Goal: Task Accomplishment & Management: Use online tool/utility

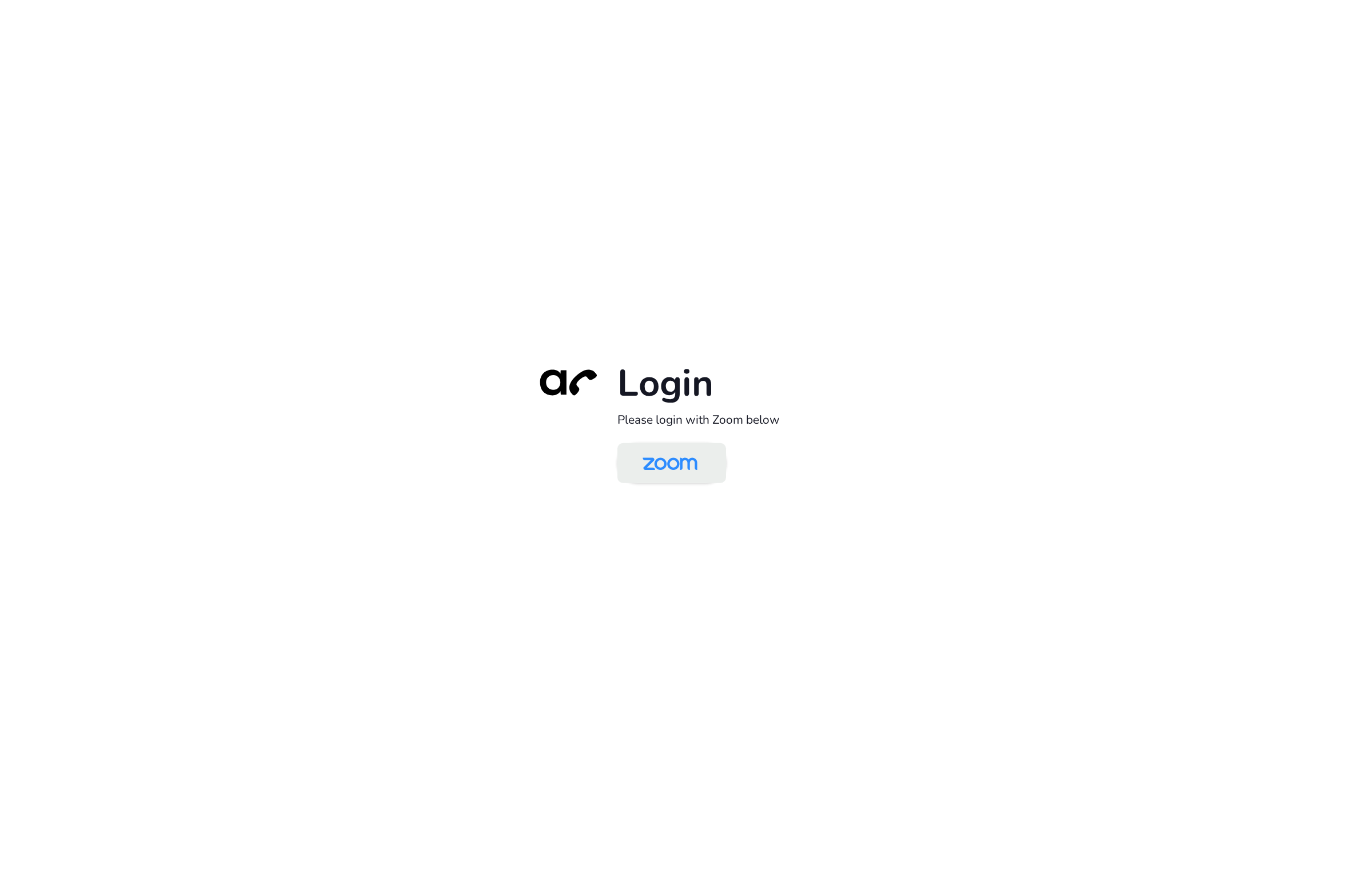
click at [664, 474] on img at bounding box center [670, 464] width 79 height 37
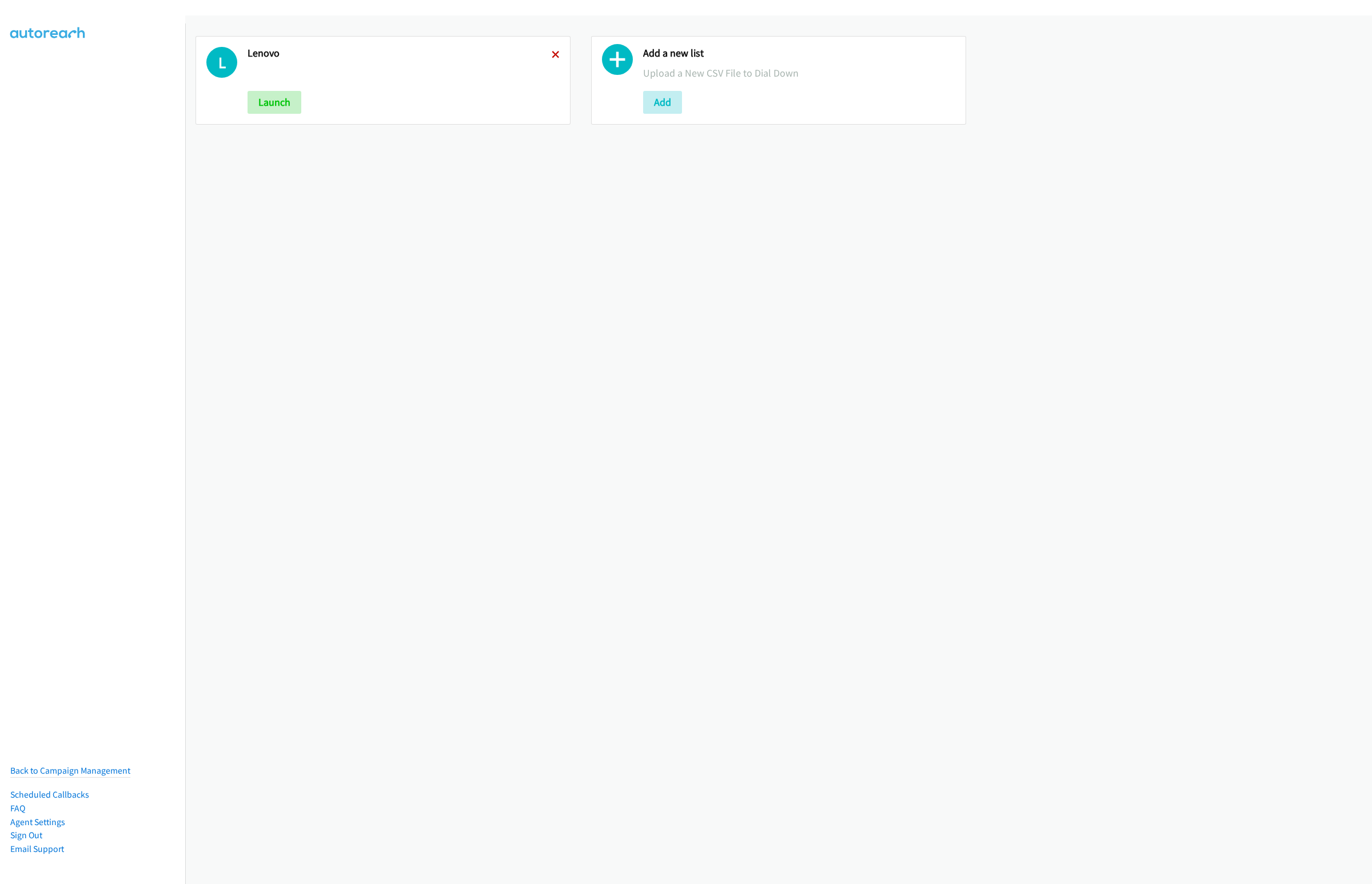
click at [552, 54] on icon at bounding box center [556, 55] width 8 height 8
click at [255, 103] on button "Add" at bounding box center [266, 102] width 39 height 23
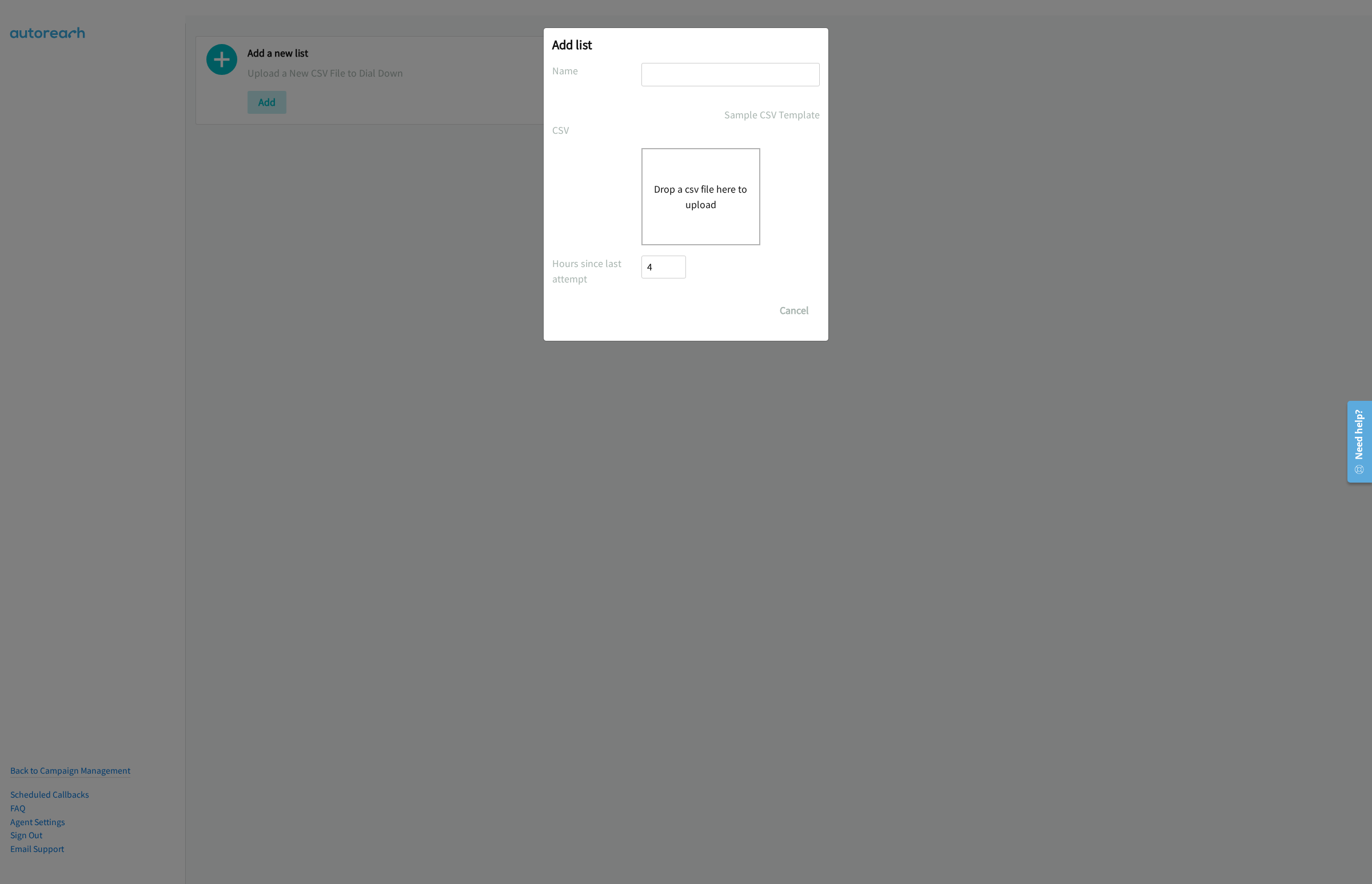
click at [669, 83] on input "text" at bounding box center [730, 74] width 179 height 23
type input "Lenovo"
click at [691, 208] on button "Drop a csv file here to upload" at bounding box center [701, 196] width 94 height 31
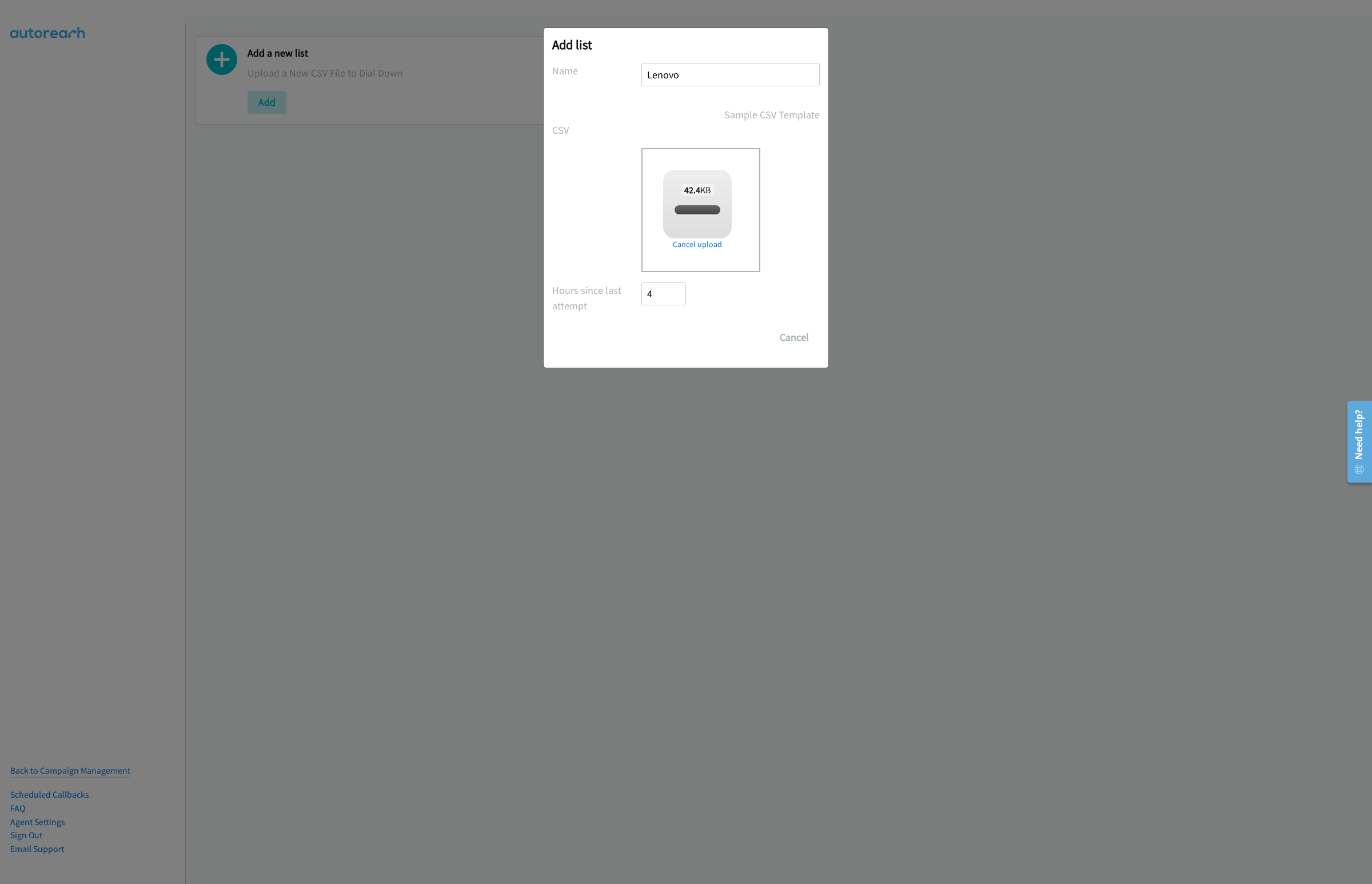
checkbox input "true"
click at [674, 352] on div "Add list No phone fields were returned for that Report or List View Please uplo…" at bounding box center [685, 198] width 285 height 340
click at [678, 335] on input "Save List" at bounding box center [671, 337] width 60 height 23
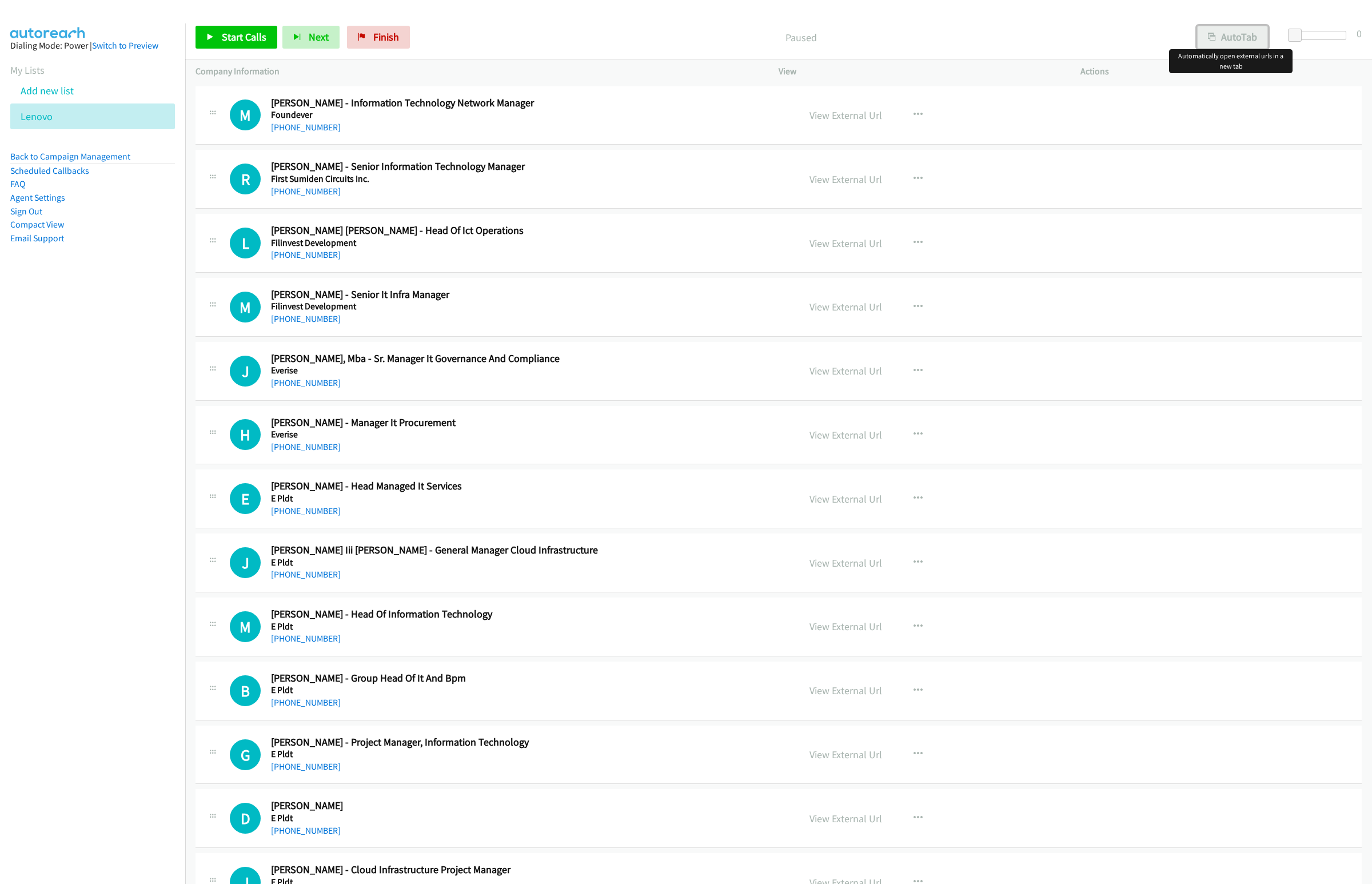
click at [1220, 45] on button "AutoTab" at bounding box center [1232, 37] width 71 height 23
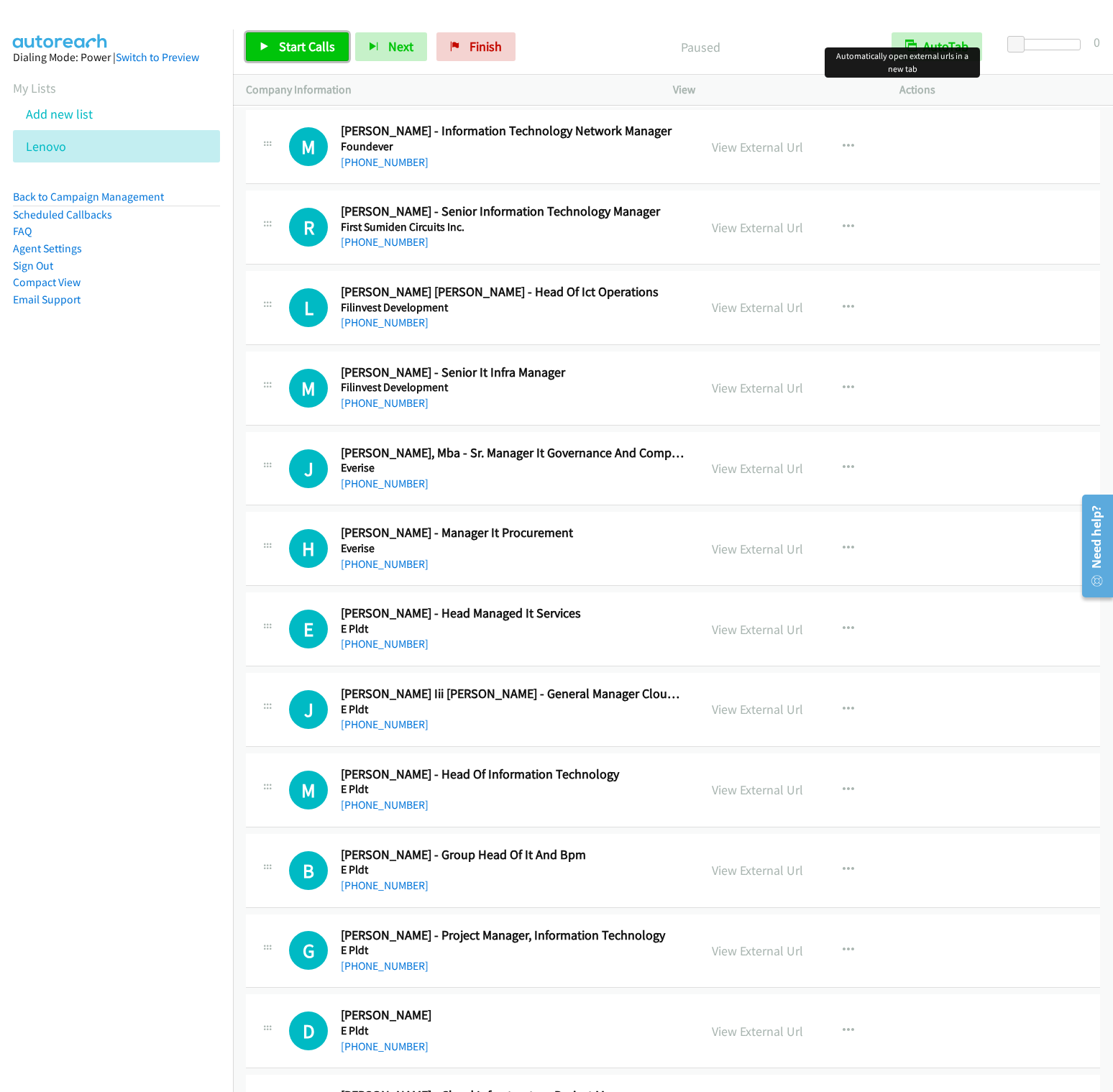
click at [276, 44] on link "Start Calls" at bounding box center [297, 46] width 103 height 29
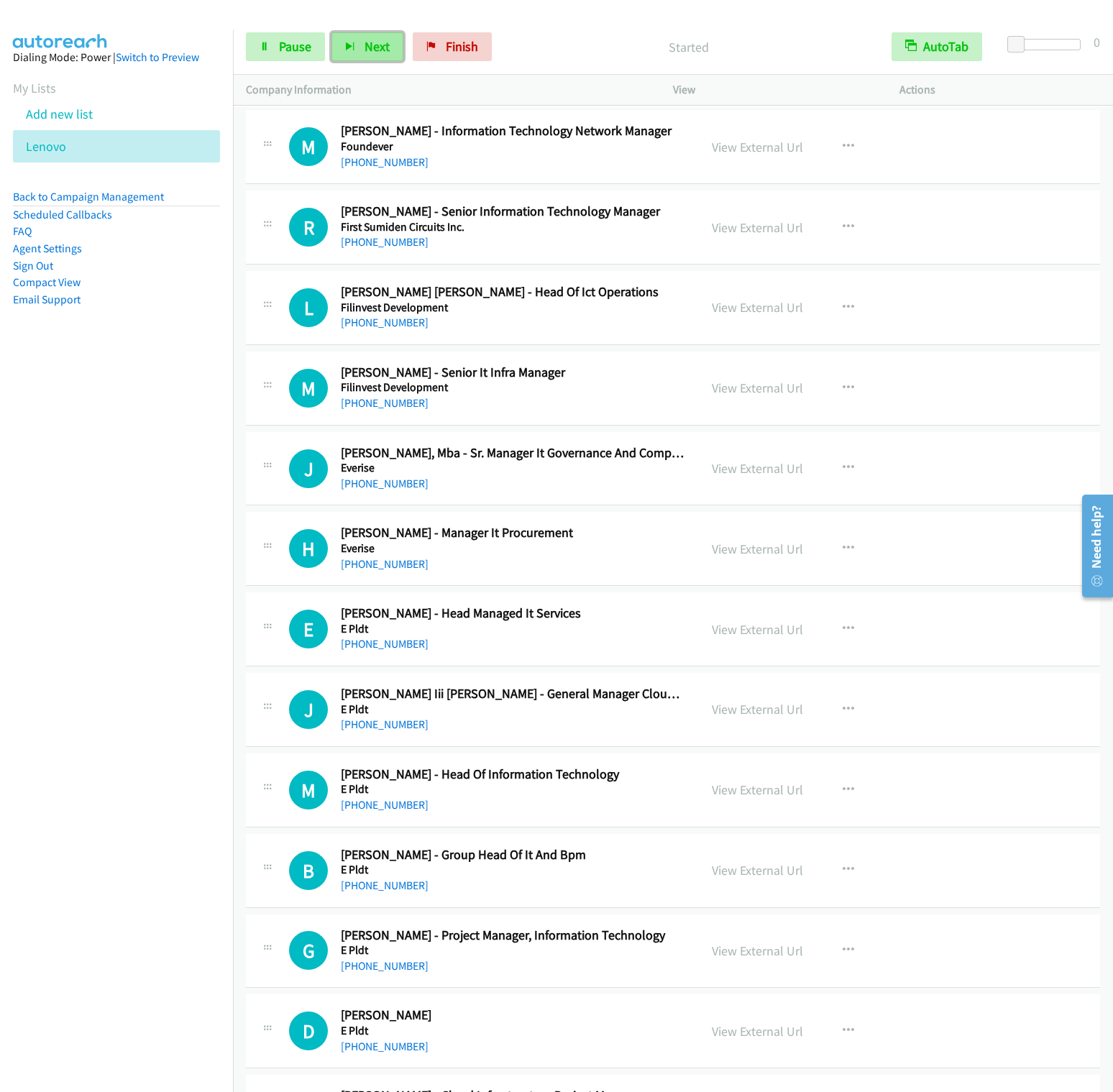
click at [356, 59] on button "Next" at bounding box center [367, 46] width 72 height 29
click at [331, 32] on button "Next" at bounding box center [367, 46] width 72 height 29
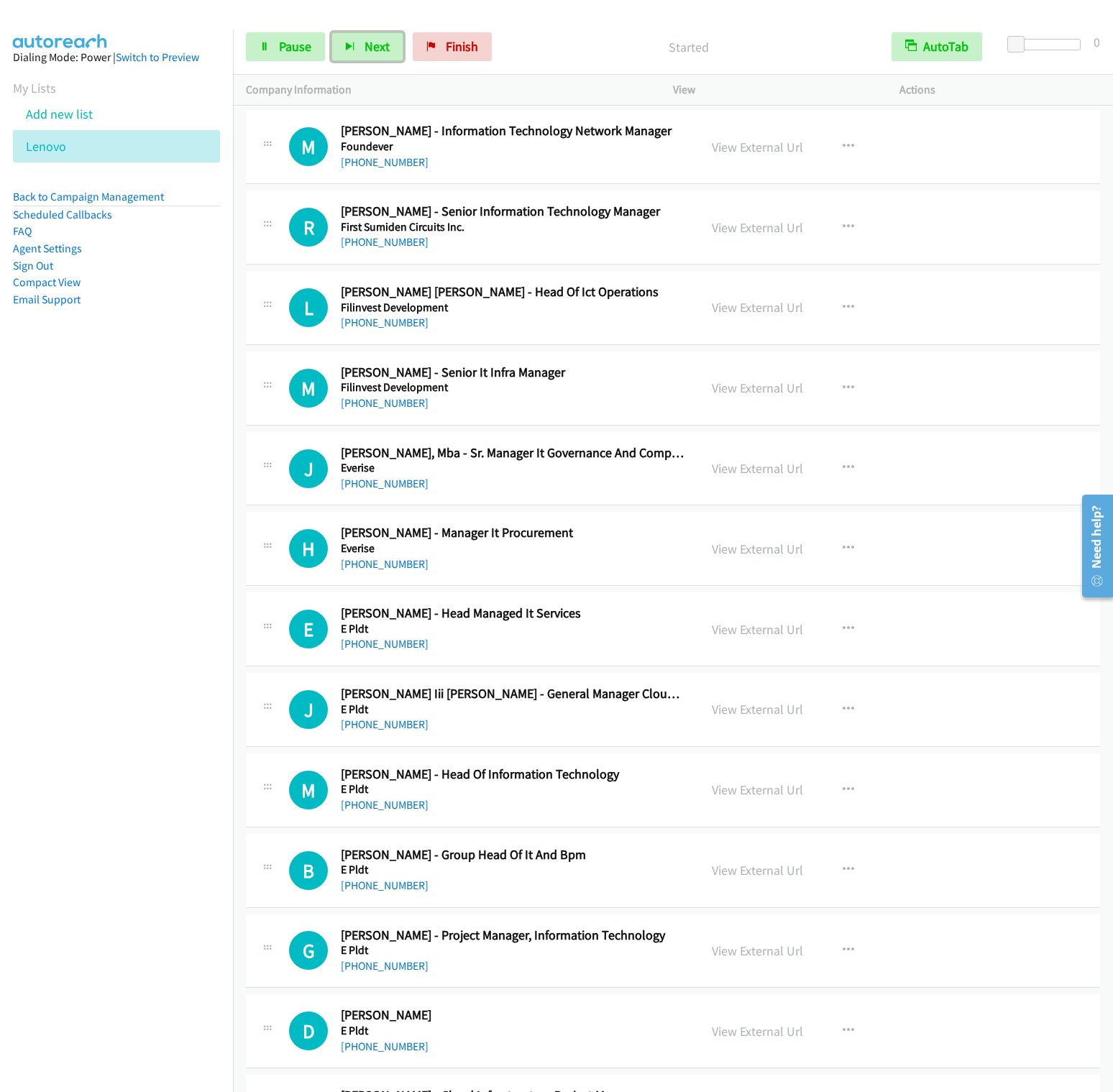
click at [331, 32] on button "Next" at bounding box center [367, 46] width 72 height 29
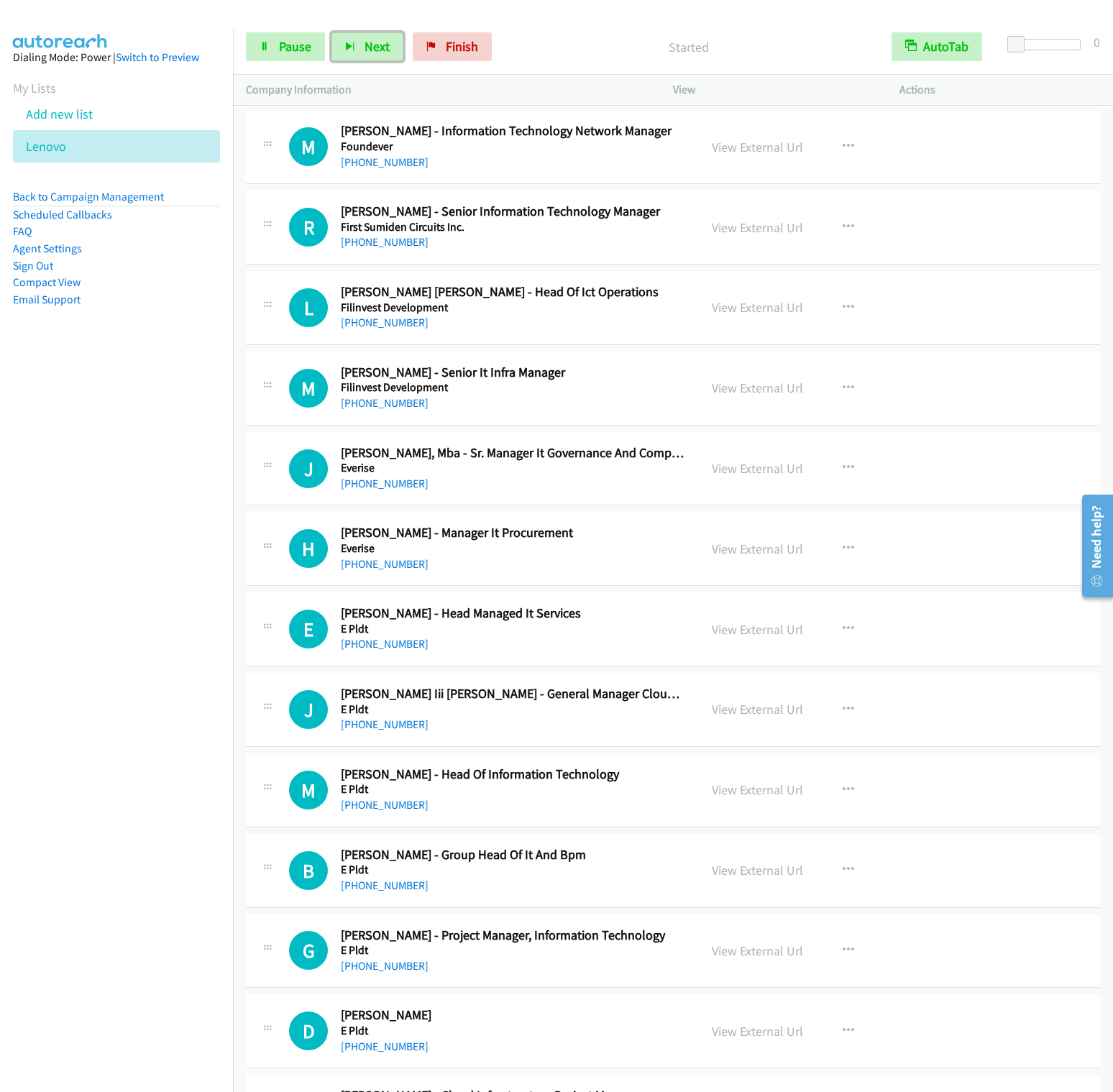
click at [331, 32] on button "Next" at bounding box center [367, 46] width 72 height 29
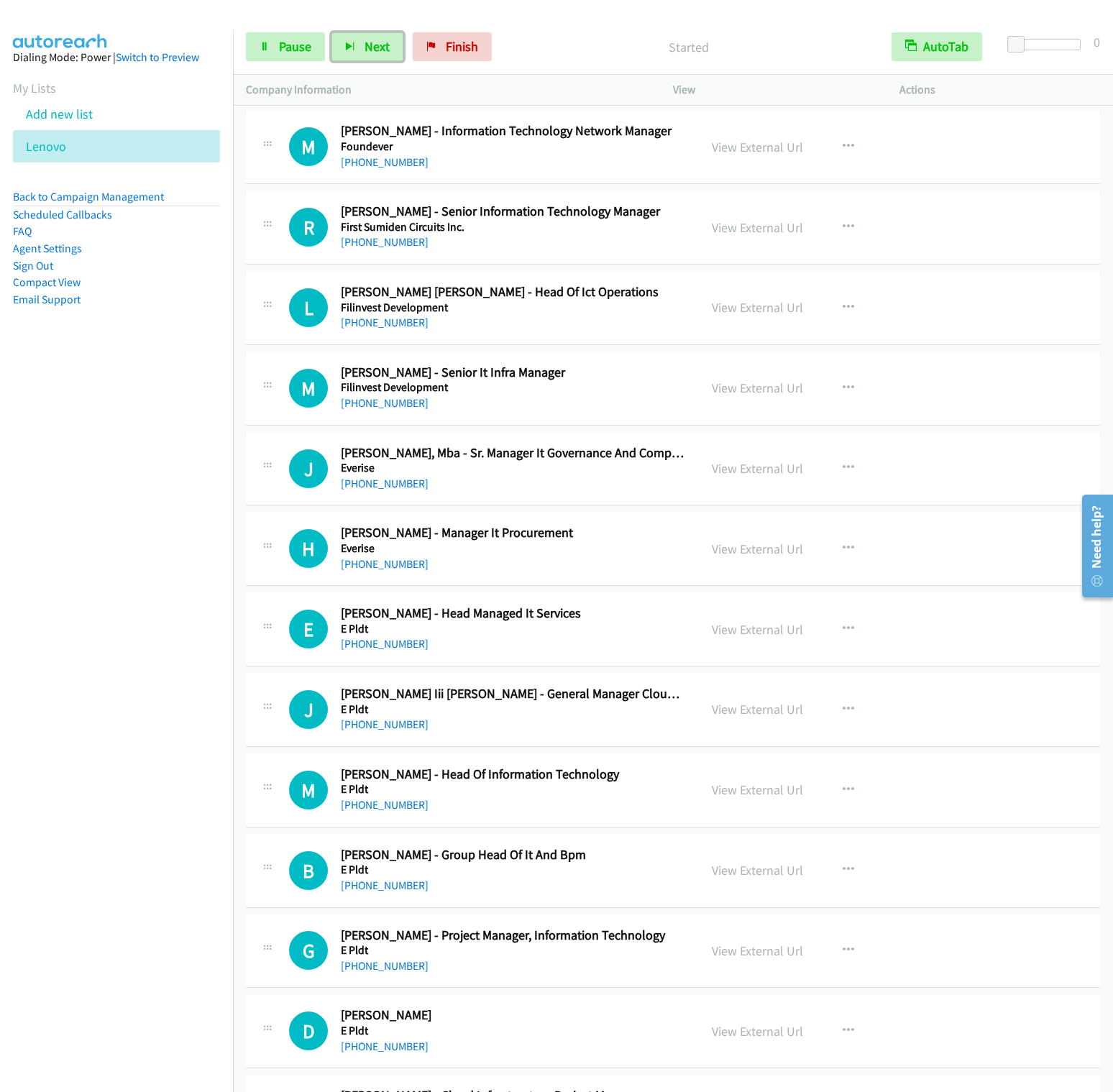
click at [331, 32] on button "Next" at bounding box center [367, 46] width 72 height 29
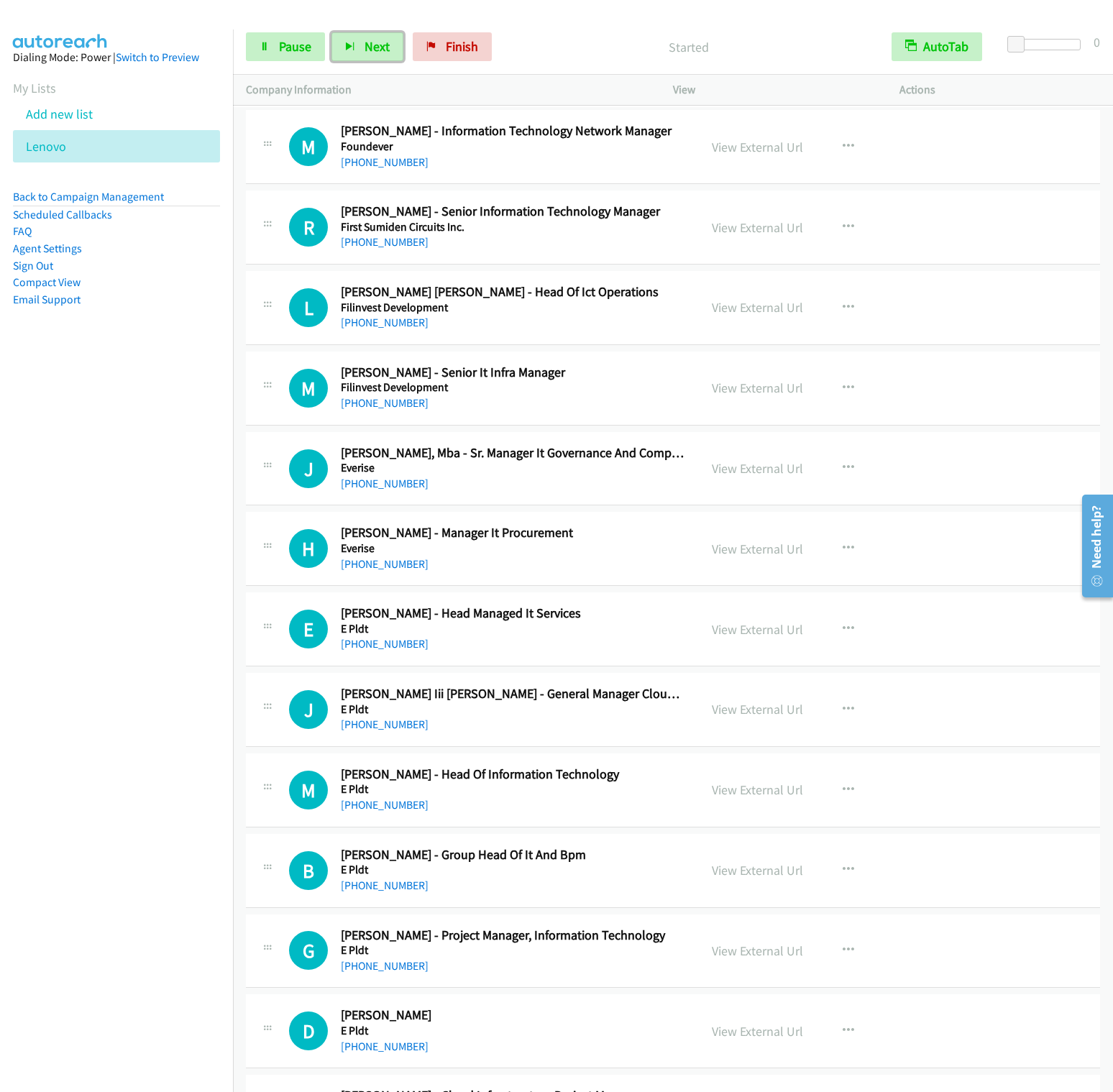
click at [331, 32] on button "Next" at bounding box center [367, 46] width 72 height 29
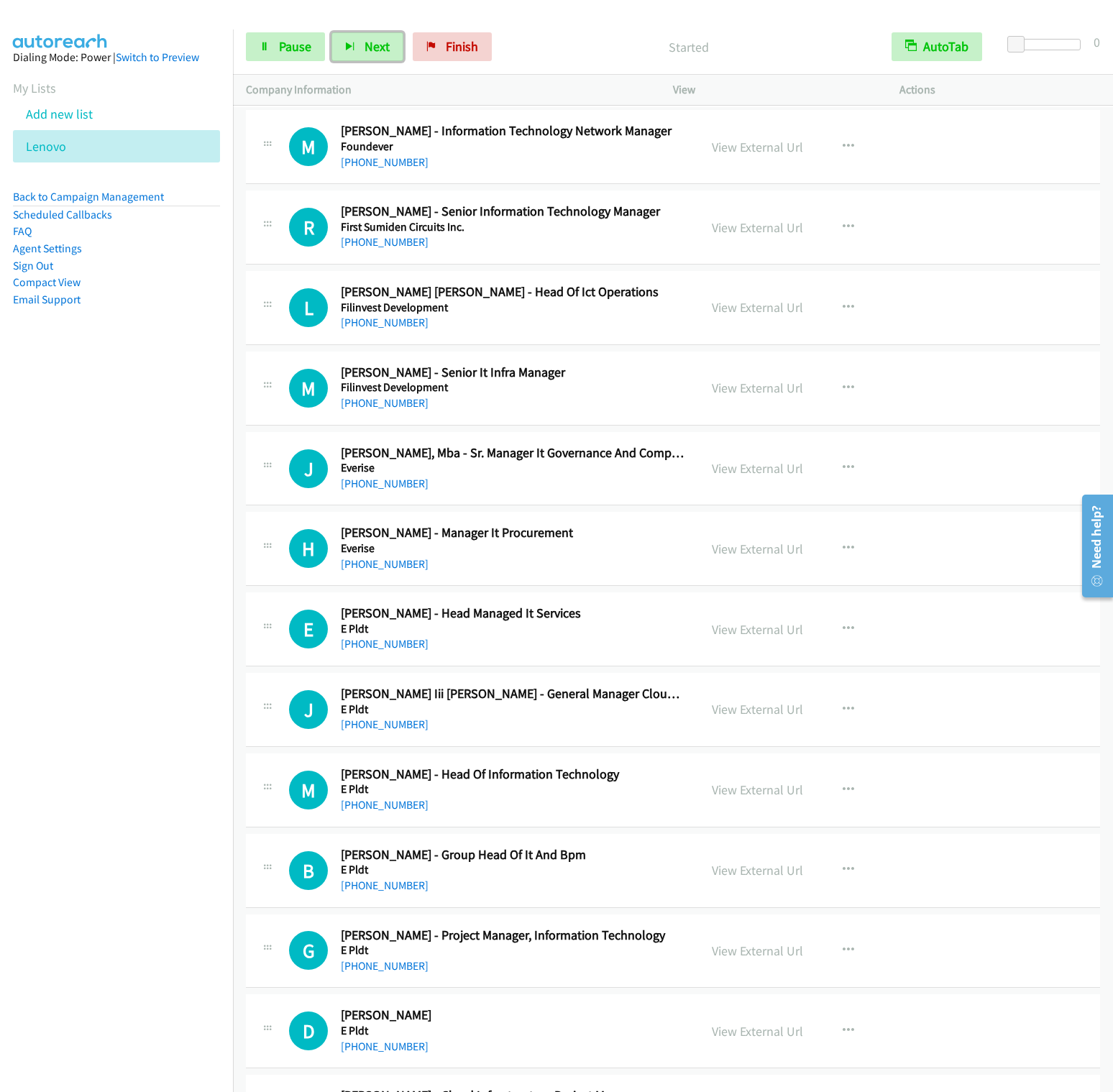
click at [331, 32] on button "Next" at bounding box center [367, 46] width 72 height 29
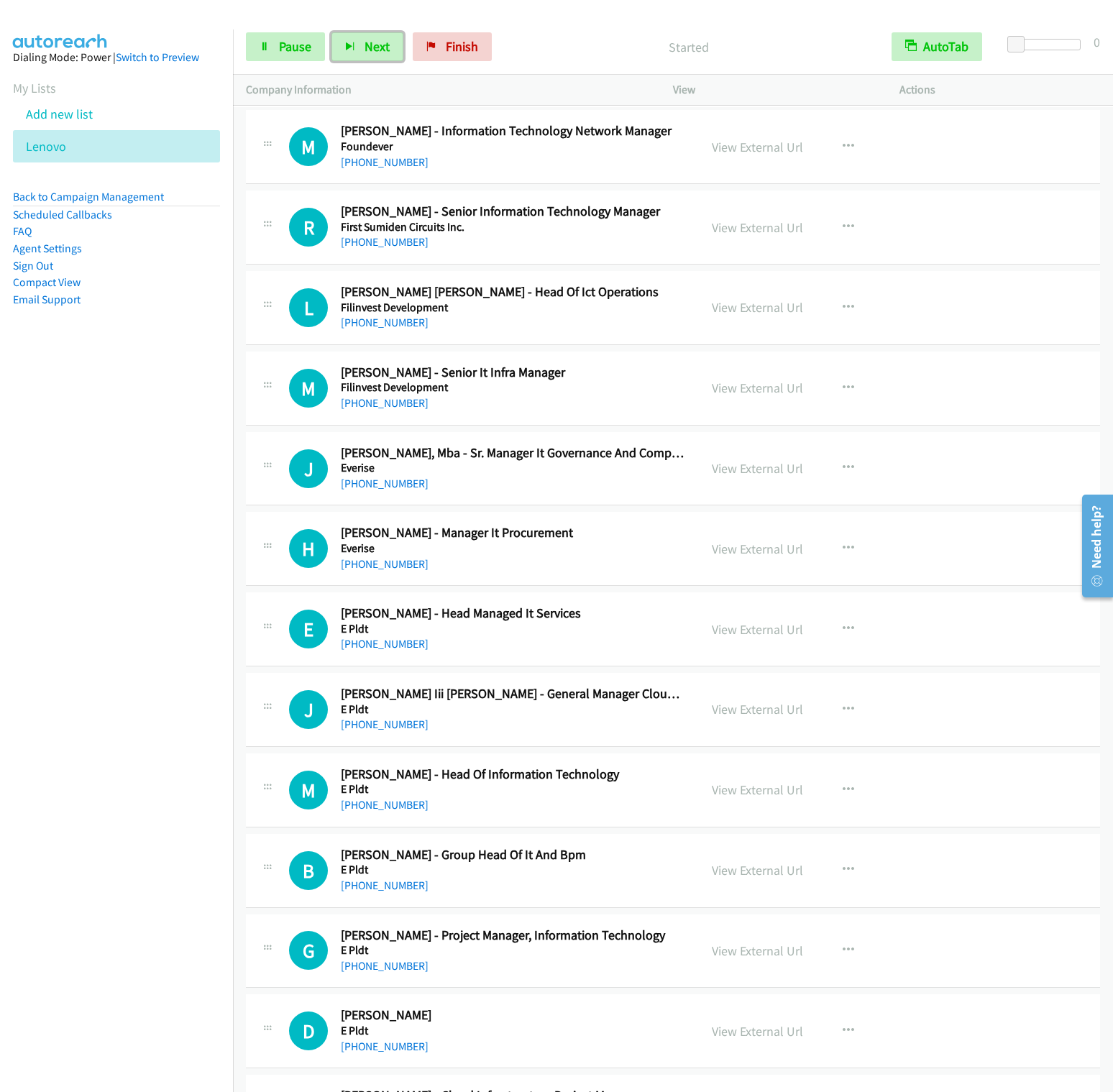
click at [331, 32] on button "Next" at bounding box center [367, 46] width 72 height 29
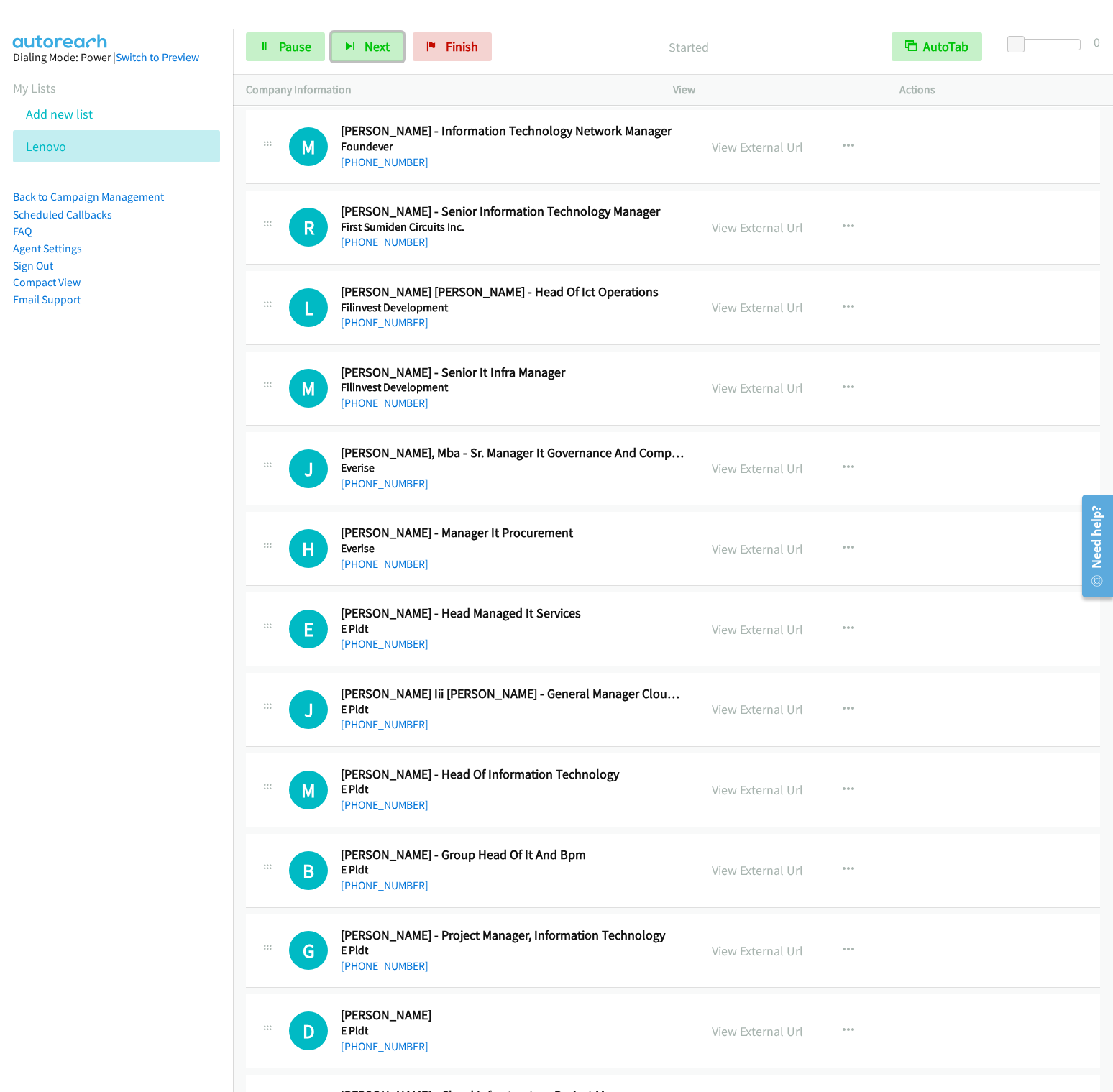
click at [331, 32] on button "Next" at bounding box center [367, 46] width 72 height 29
click at [350, 44] on icon "button" at bounding box center [351, 48] width 10 height 10
click at [331, 32] on button "Next" at bounding box center [367, 46] width 72 height 29
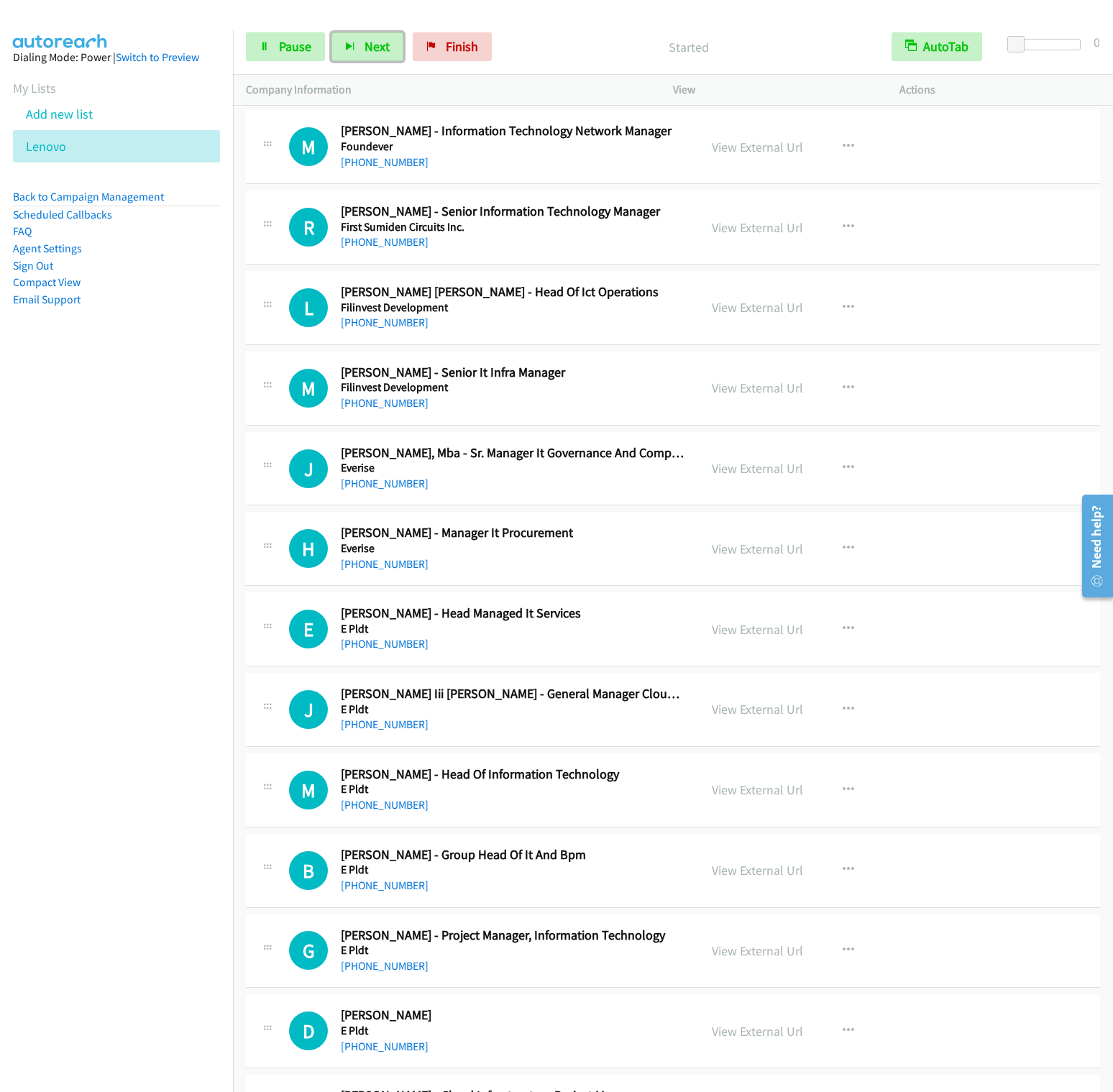
click at [331, 32] on button "Next" at bounding box center [367, 46] width 72 height 29
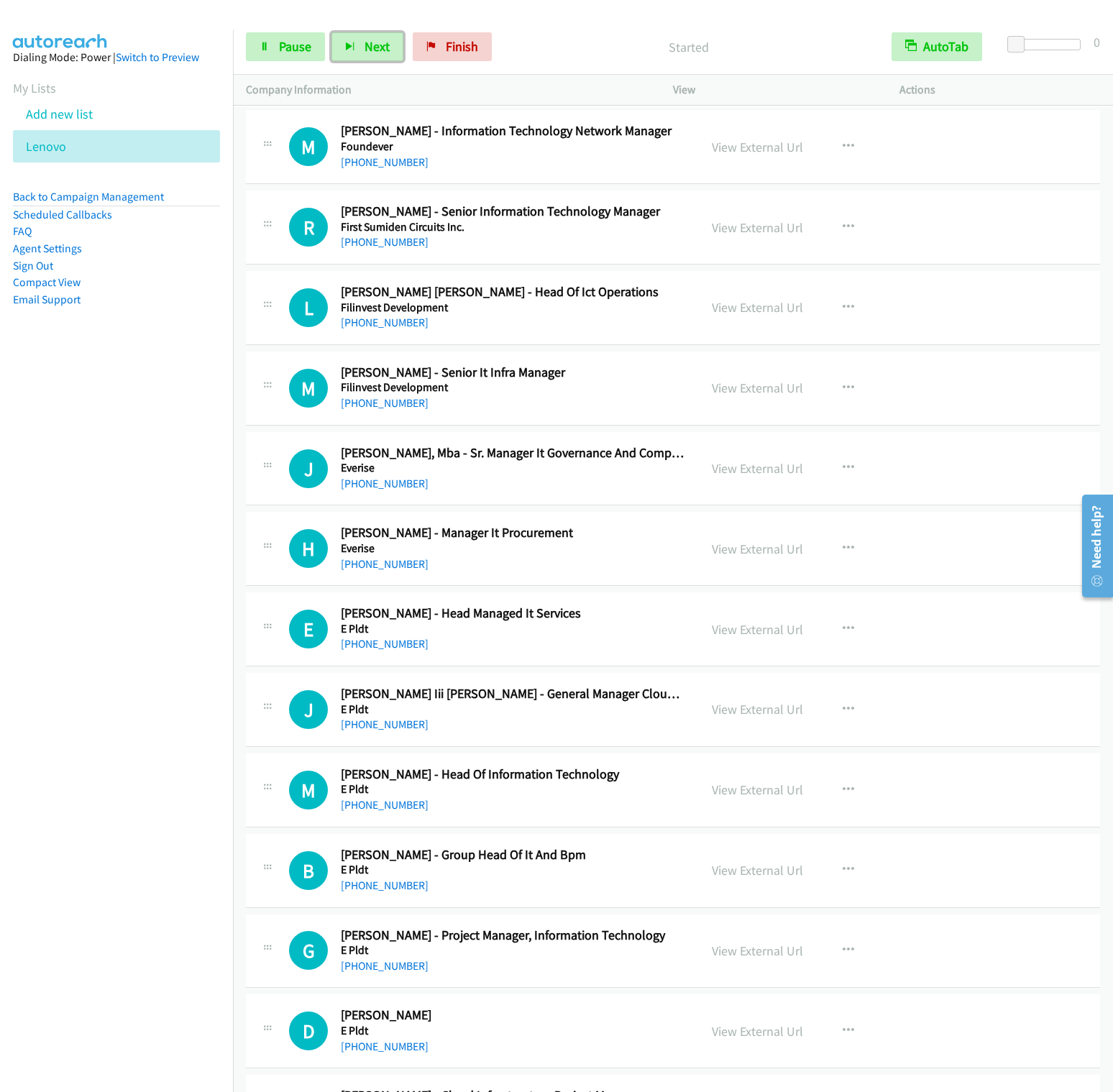
click at [331, 32] on button "Next" at bounding box center [367, 46] width 72 height 29
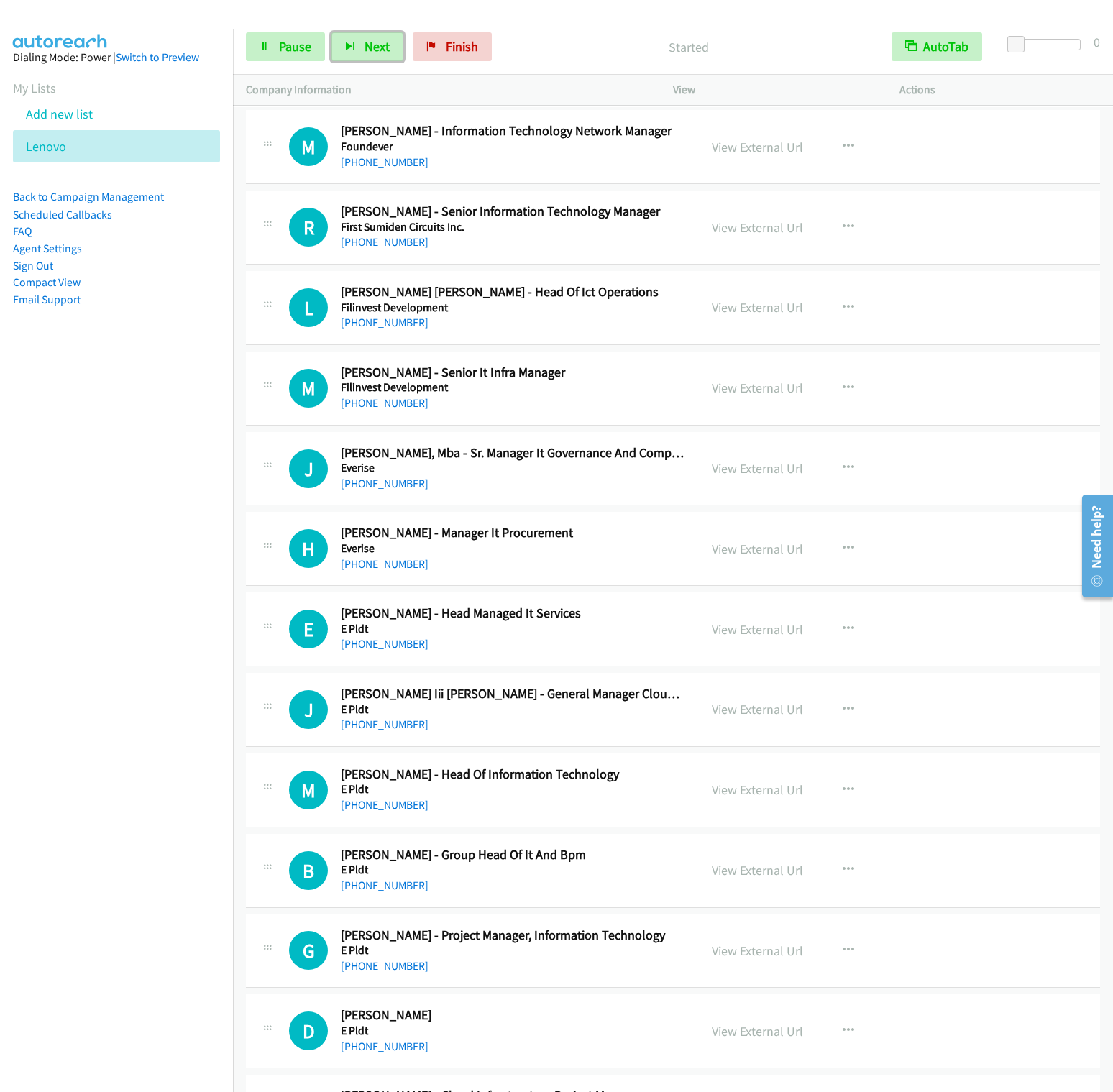
click at [331, 32] on button "Next" at bounding box center [367, 46] width 72 height 29
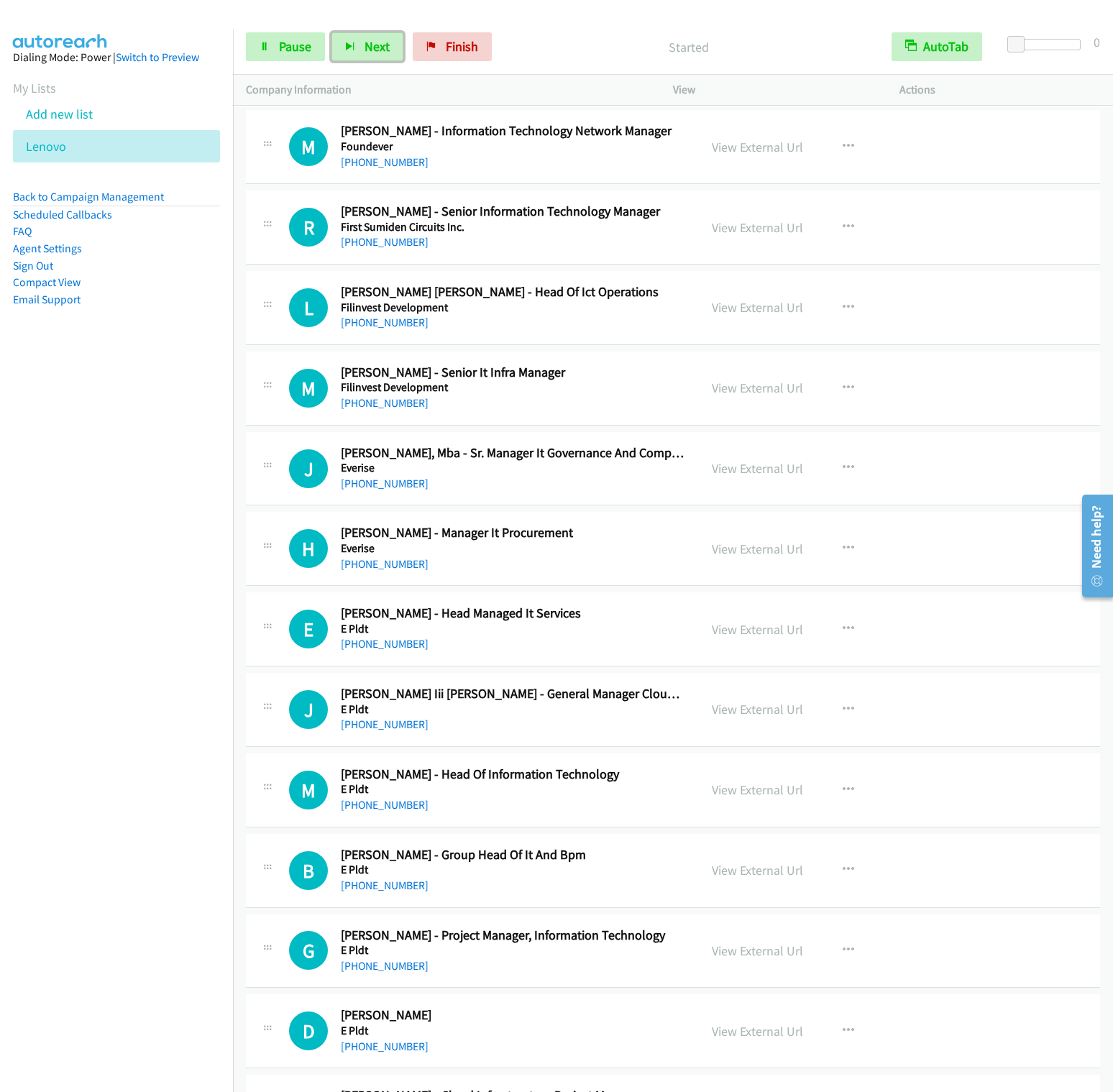
click at [331, 32] on button "Next" at bounding box center [367, 46] width 72 height 29
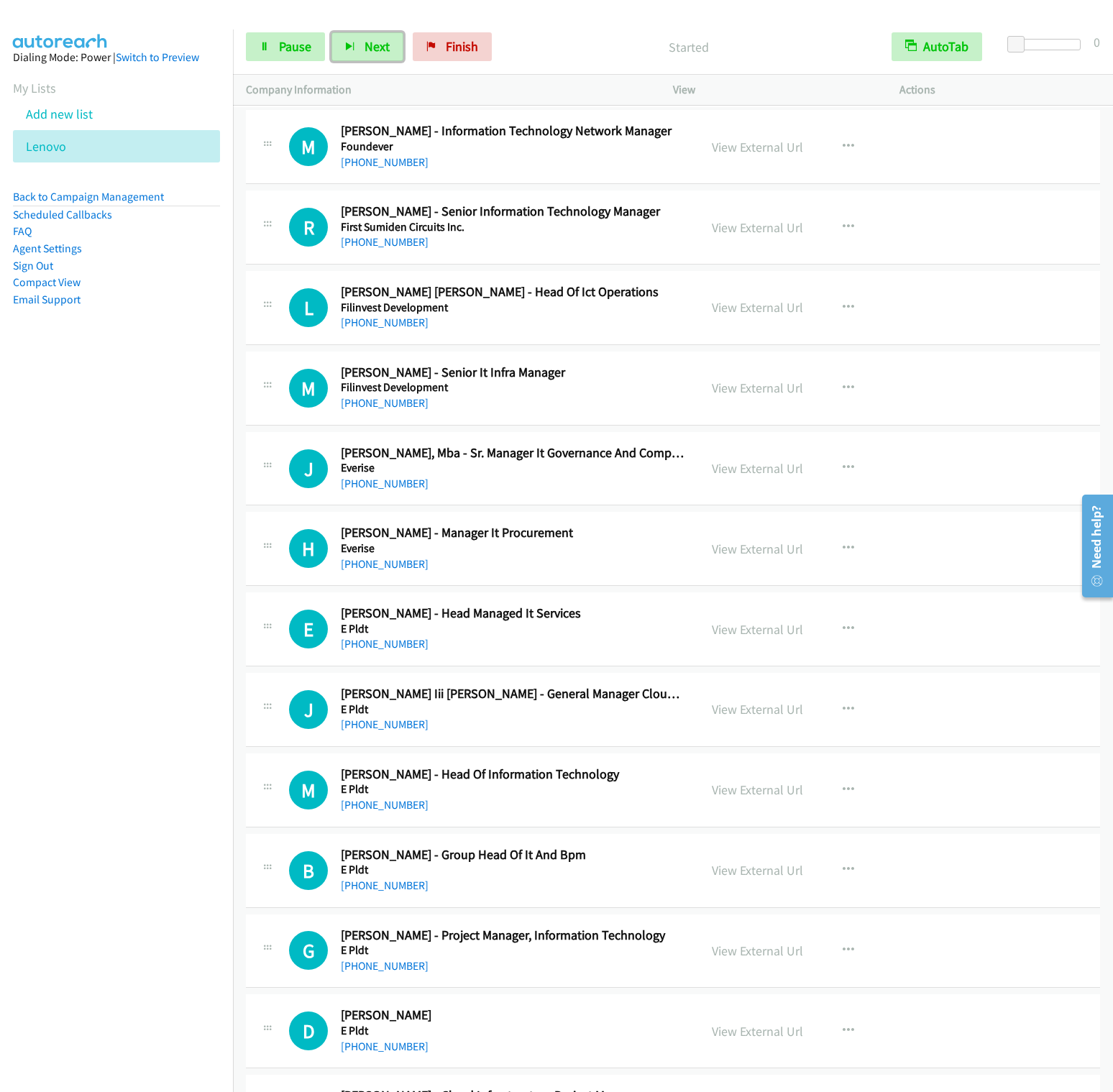
click at [331, 32] on button "Next" at bounding box center [367, 46] width 72 height 29
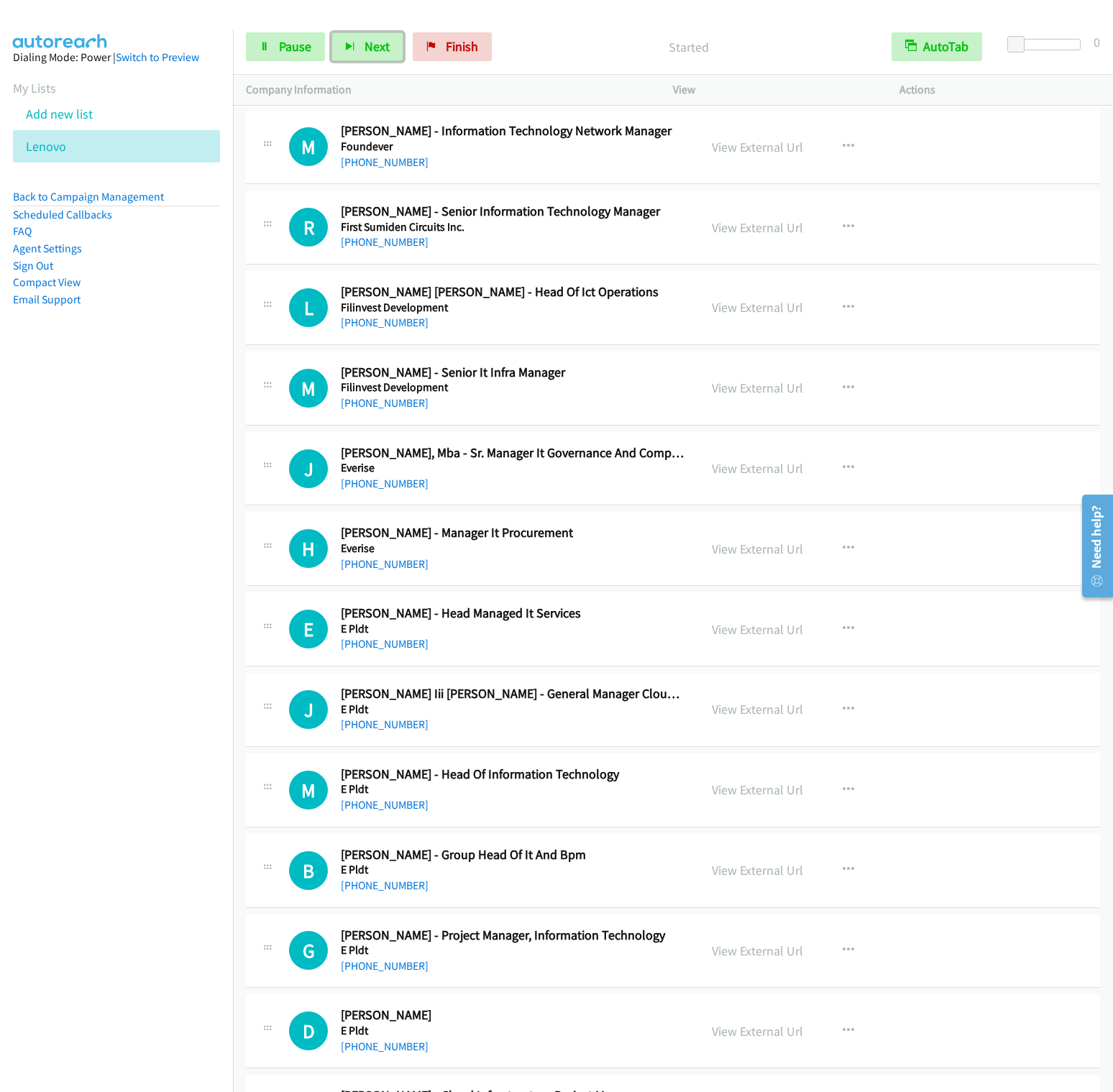
click at [331, 32] on button "Next" at bounding box center [367, 46] width 72 height 29
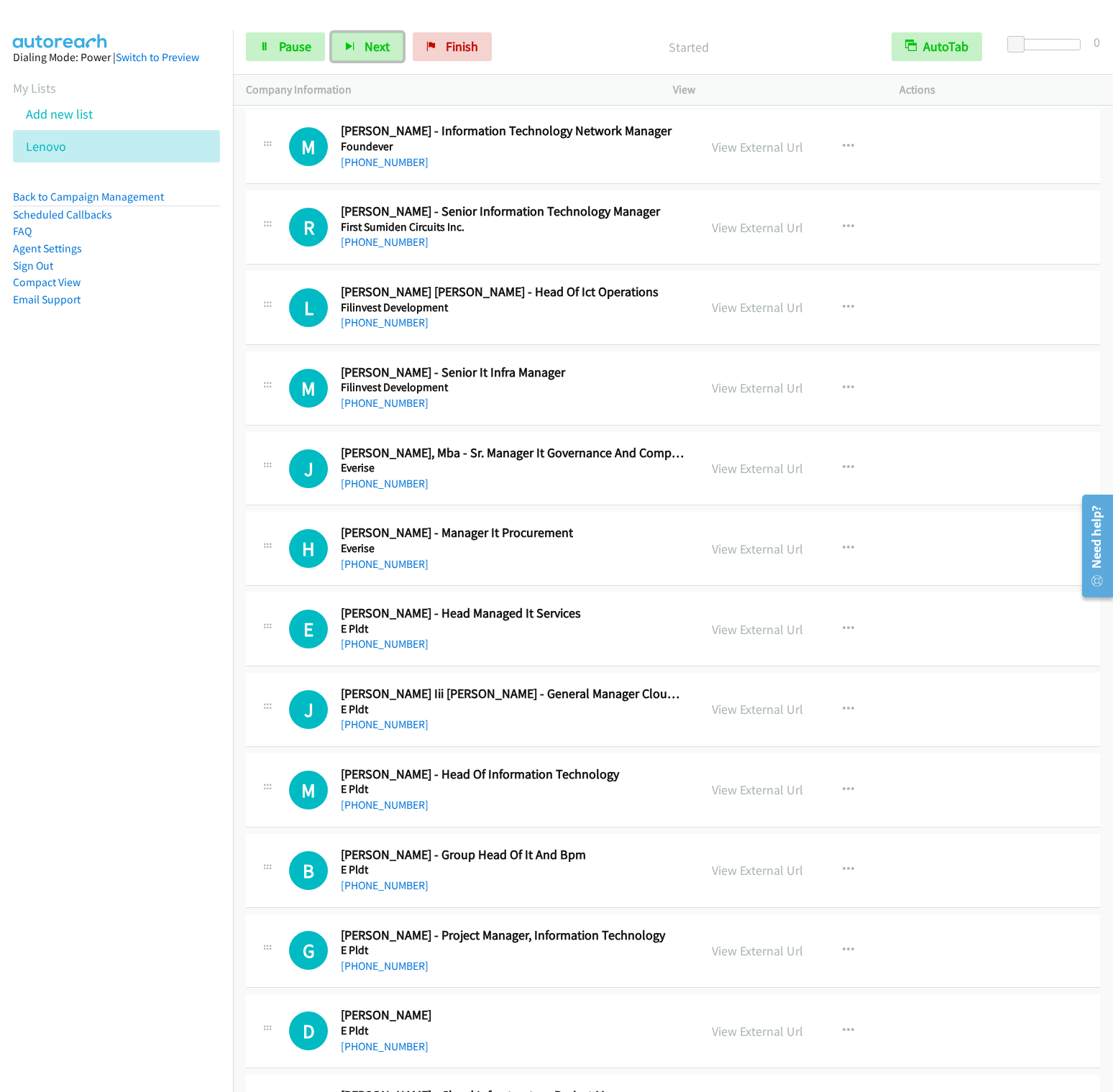
click at [331, 32] on button "Next" at bounding box center [367, 46] width 72 height 29
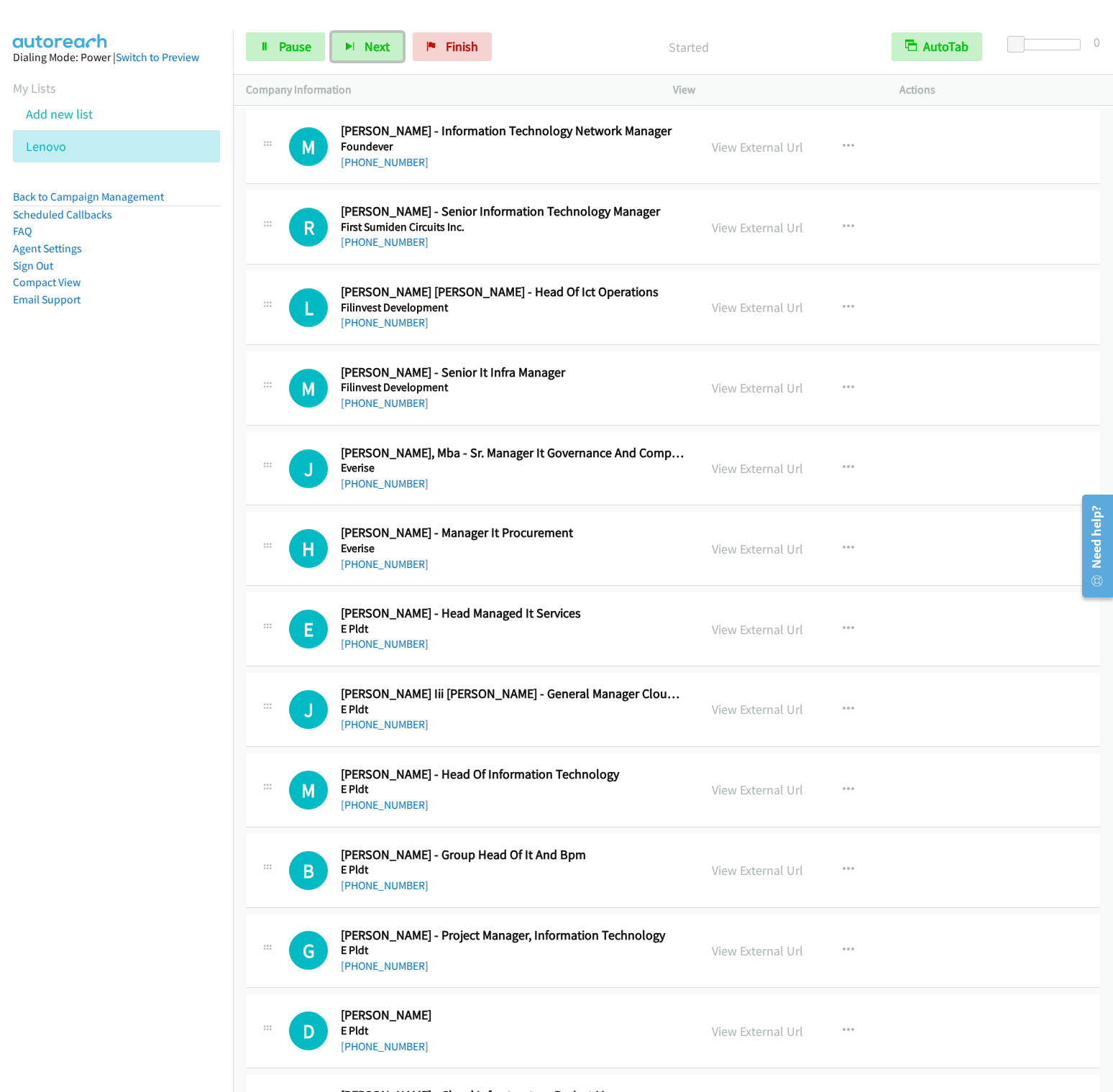
click at [331, 32] on button "Next" at bounding box center [367, 46] width 72 height 29
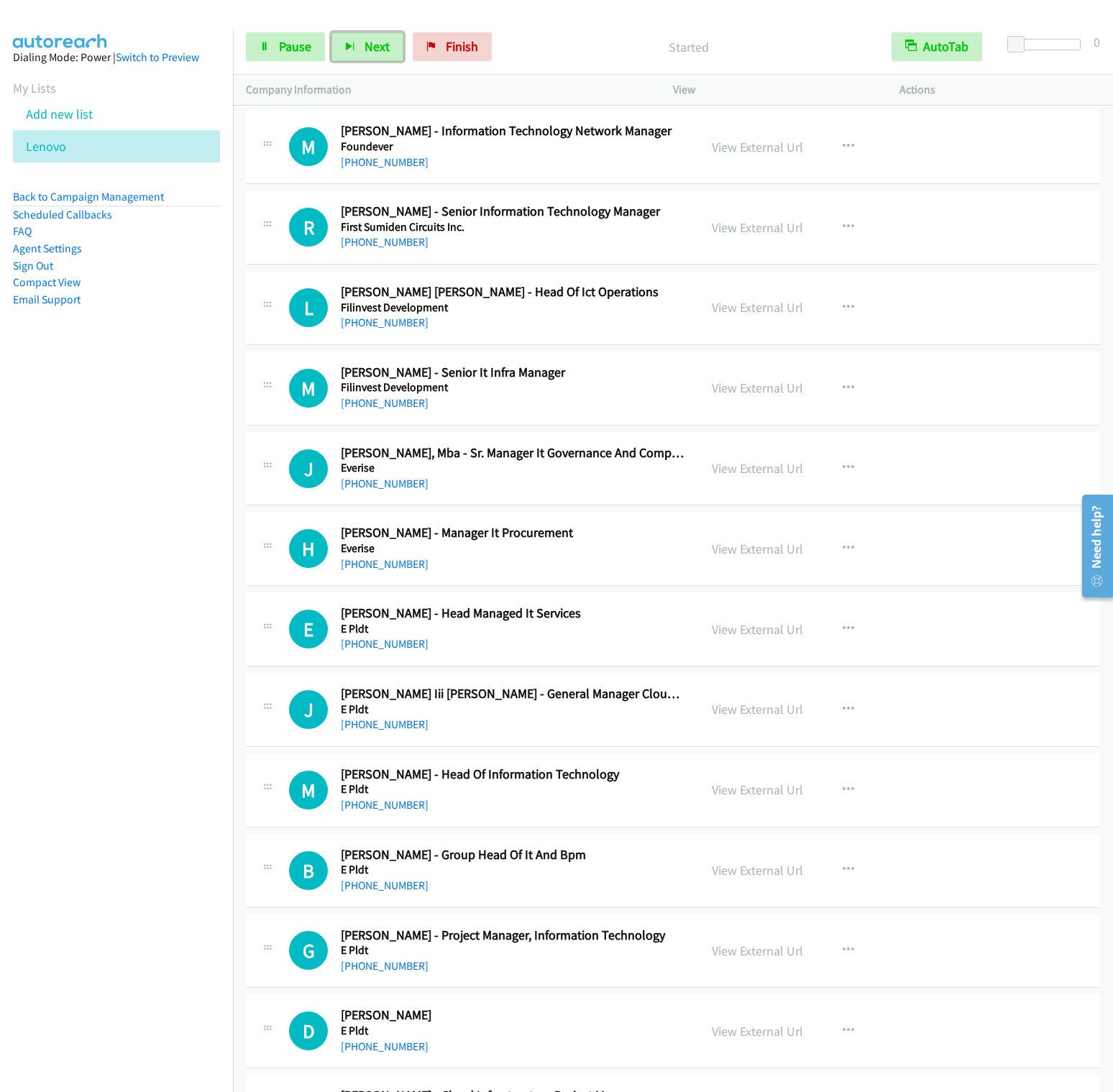
click at [331, 32] on button "Next" at bounding box center [367, 46] width 72 height 29
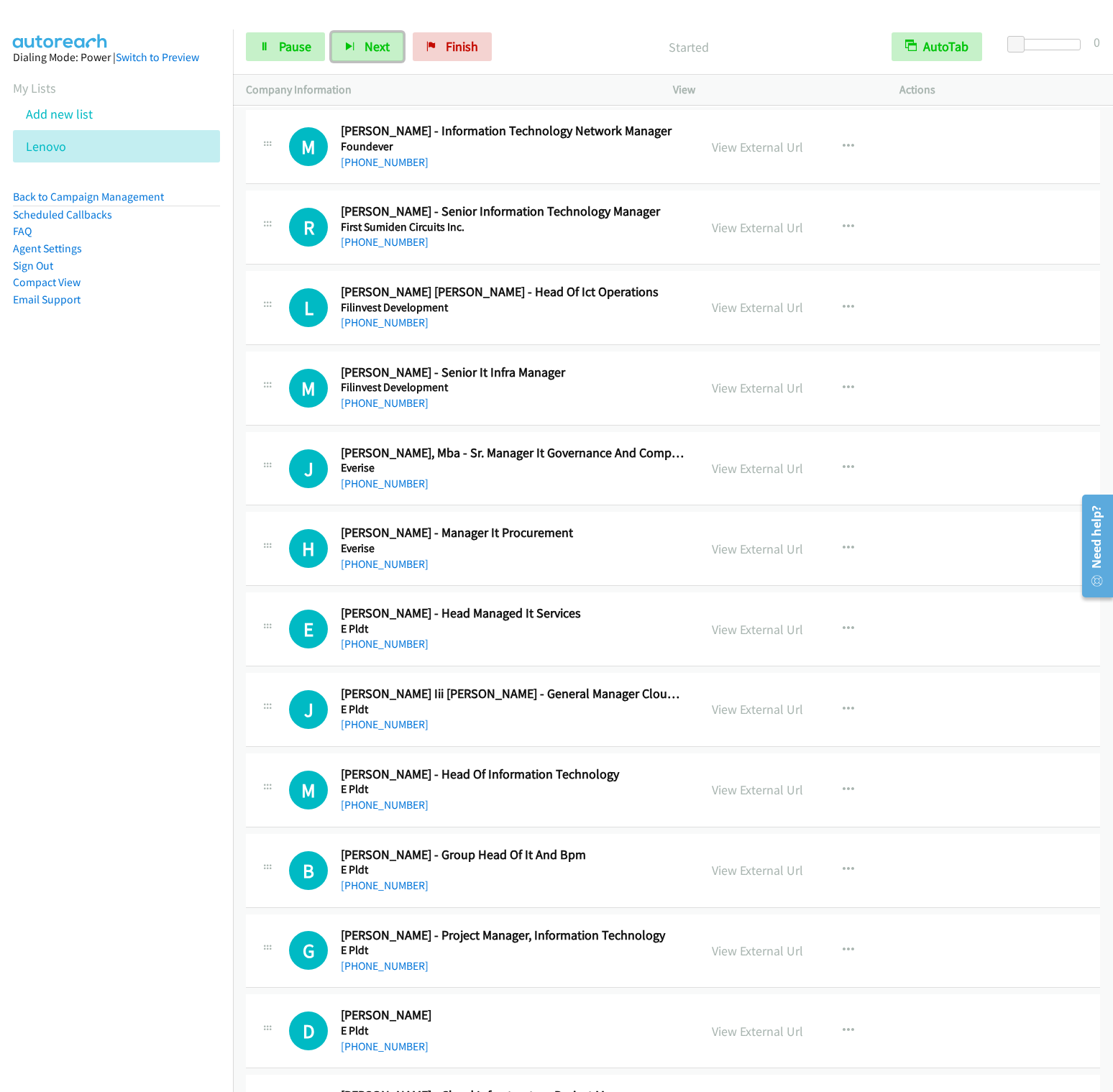
click at [331, 32] on button "Next" at bounding box center [367, 46] width 72 height 29
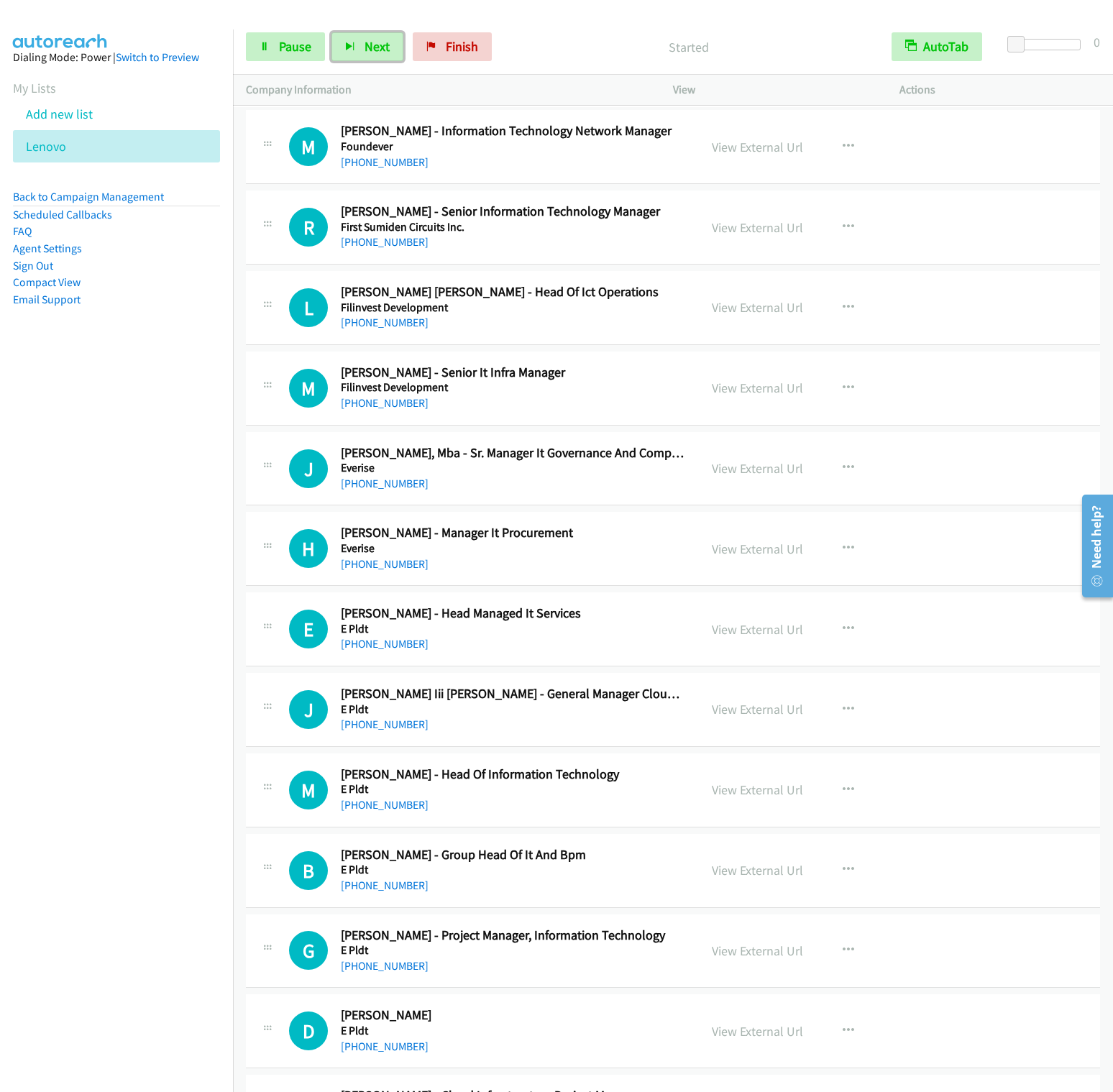
click at [331, 32] on button "Next" at bounding box center [367, 46] width 72 height 29
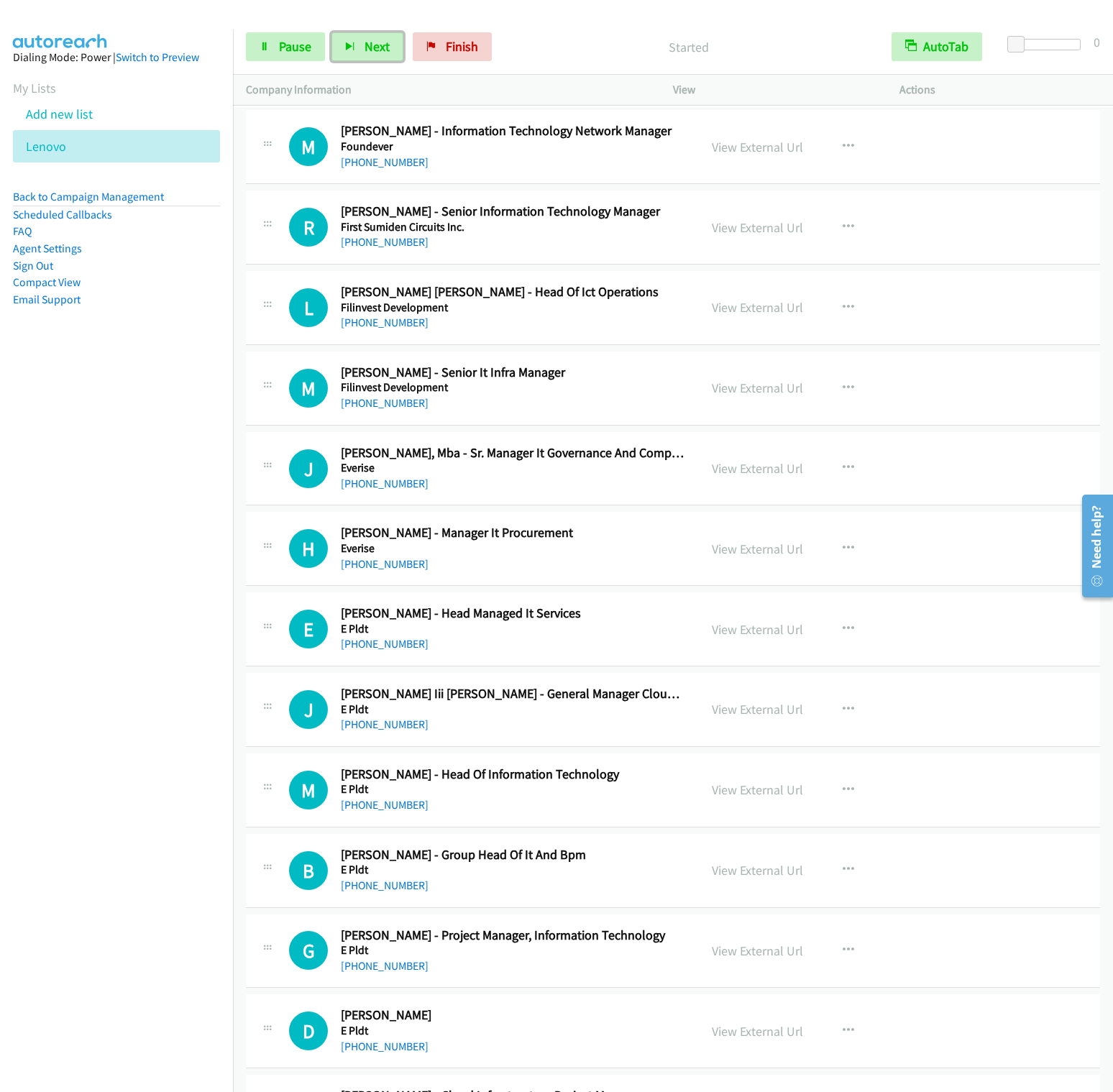
click at [331, 32] on button "Next" at bounding box center [367, 46] width 72 height 29
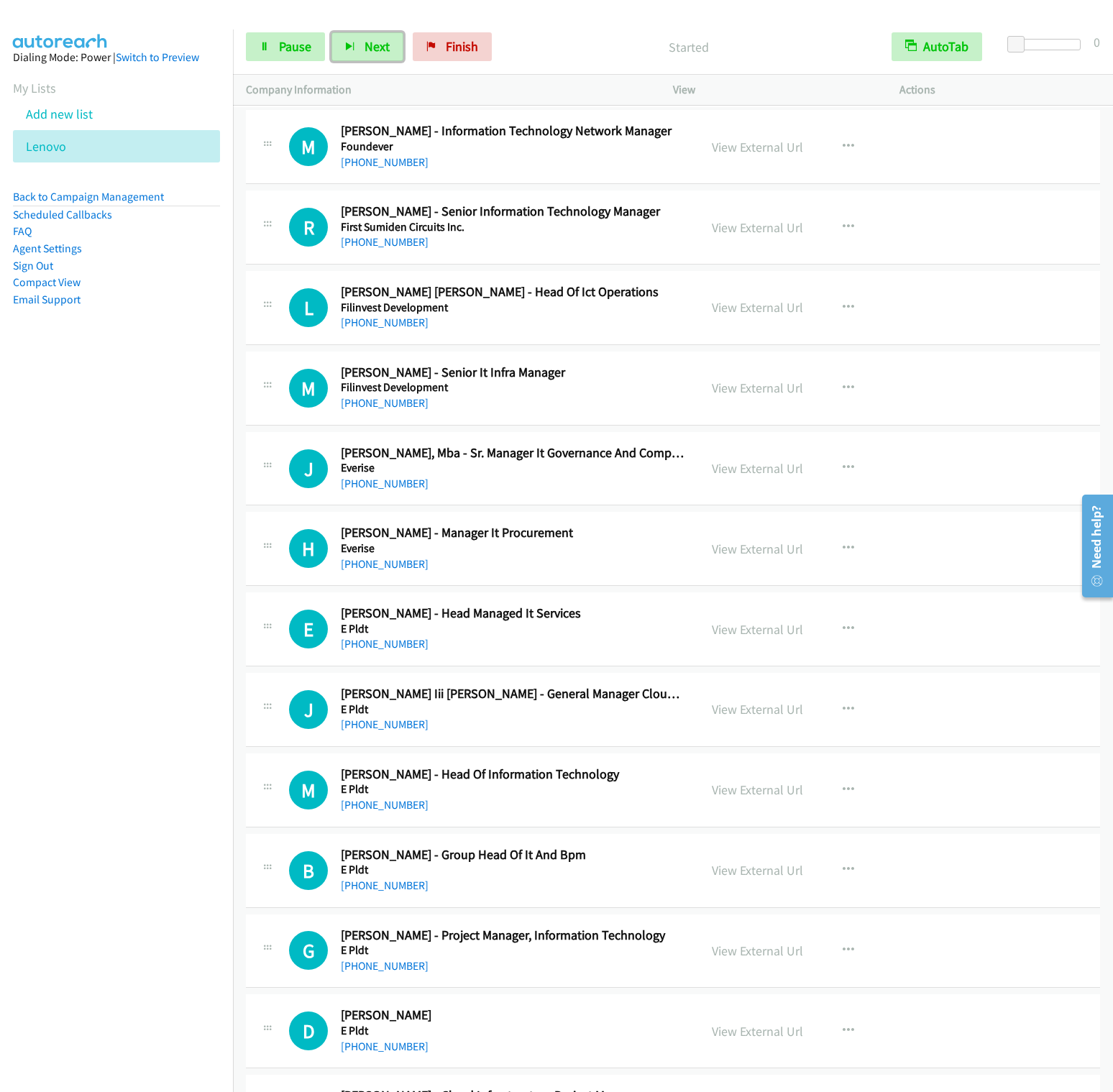
click at [331, 32] on button "Next" at bounding box center [367, 46] width 72 height 29
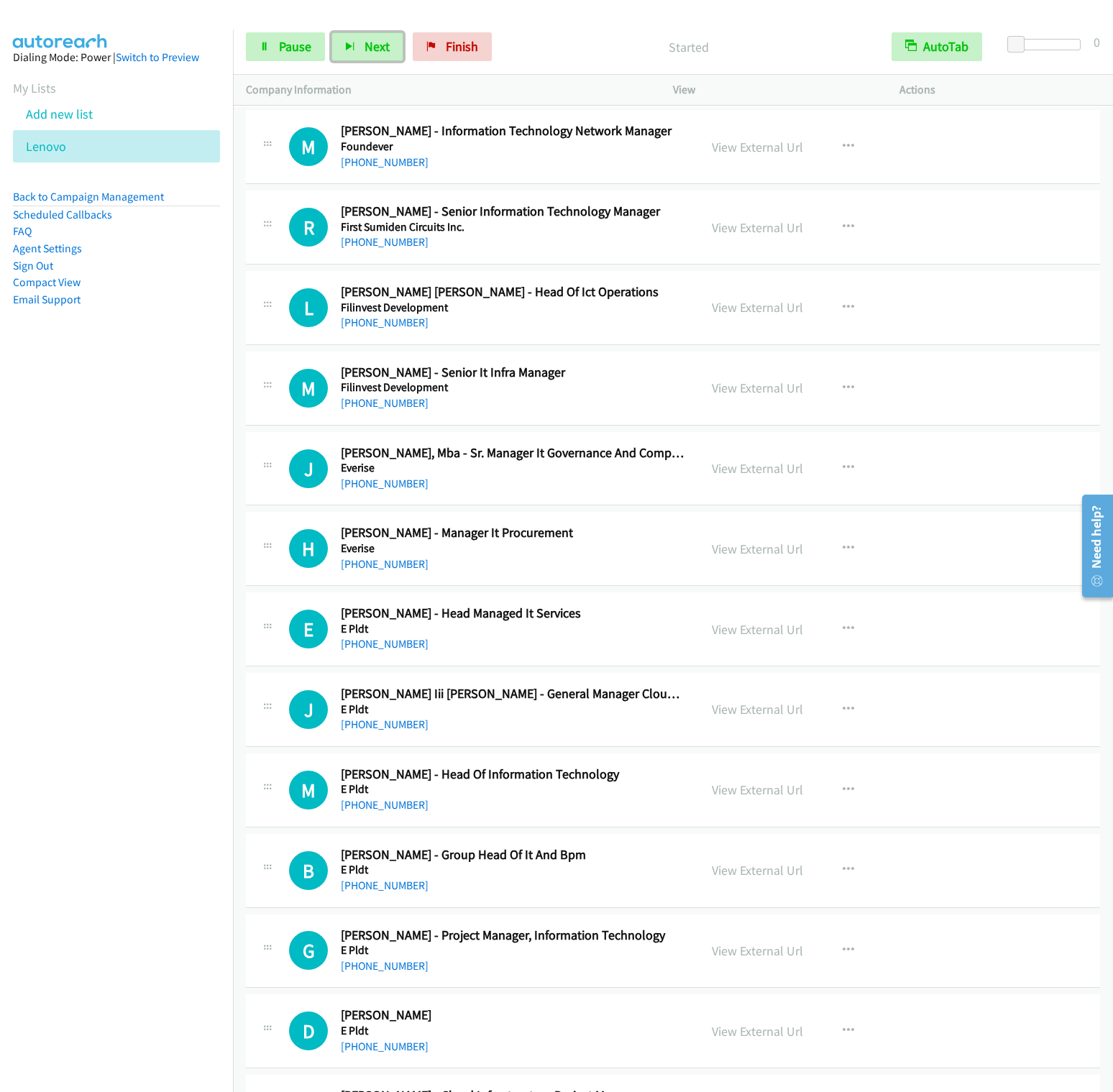
click at [331, 32] on button "Next" at bounding box center [367, 46] width 72 height 29
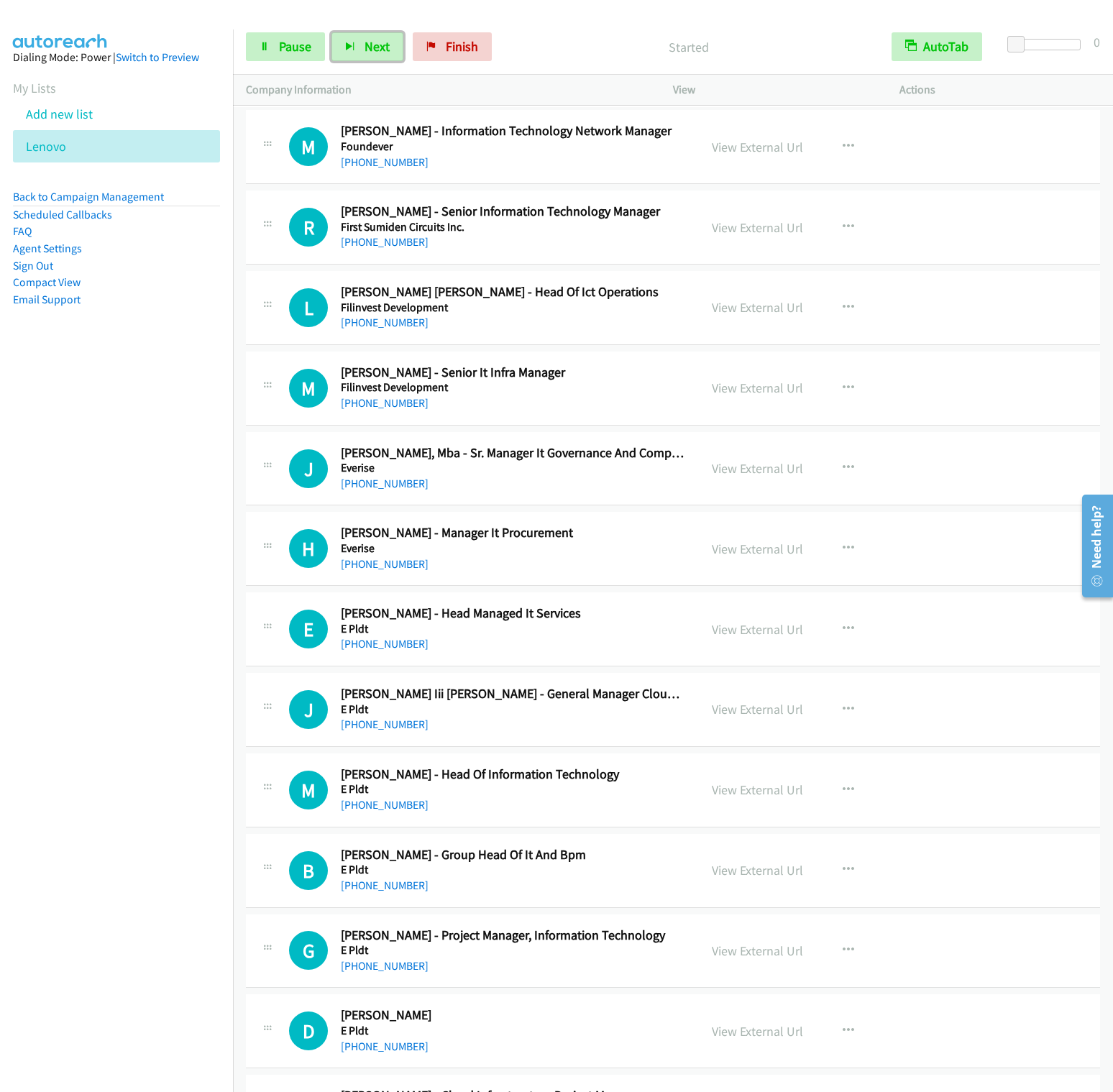
click at [331, 32] on button "Next" at bounding box center [367, 46] width 72 height 29
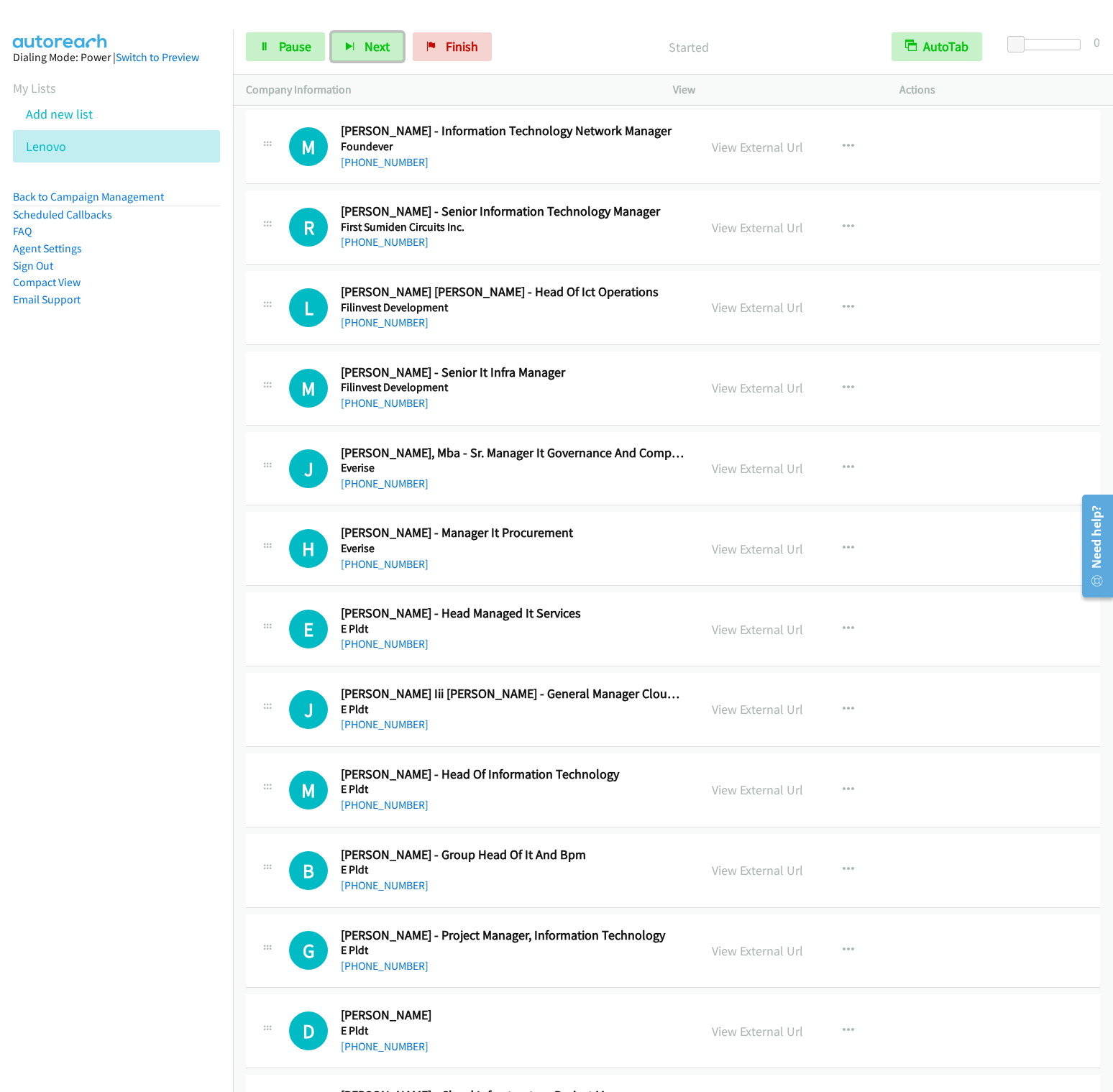
click at [331, 32] on button "Next" at bounding box center [367, 46] width 72 height 29
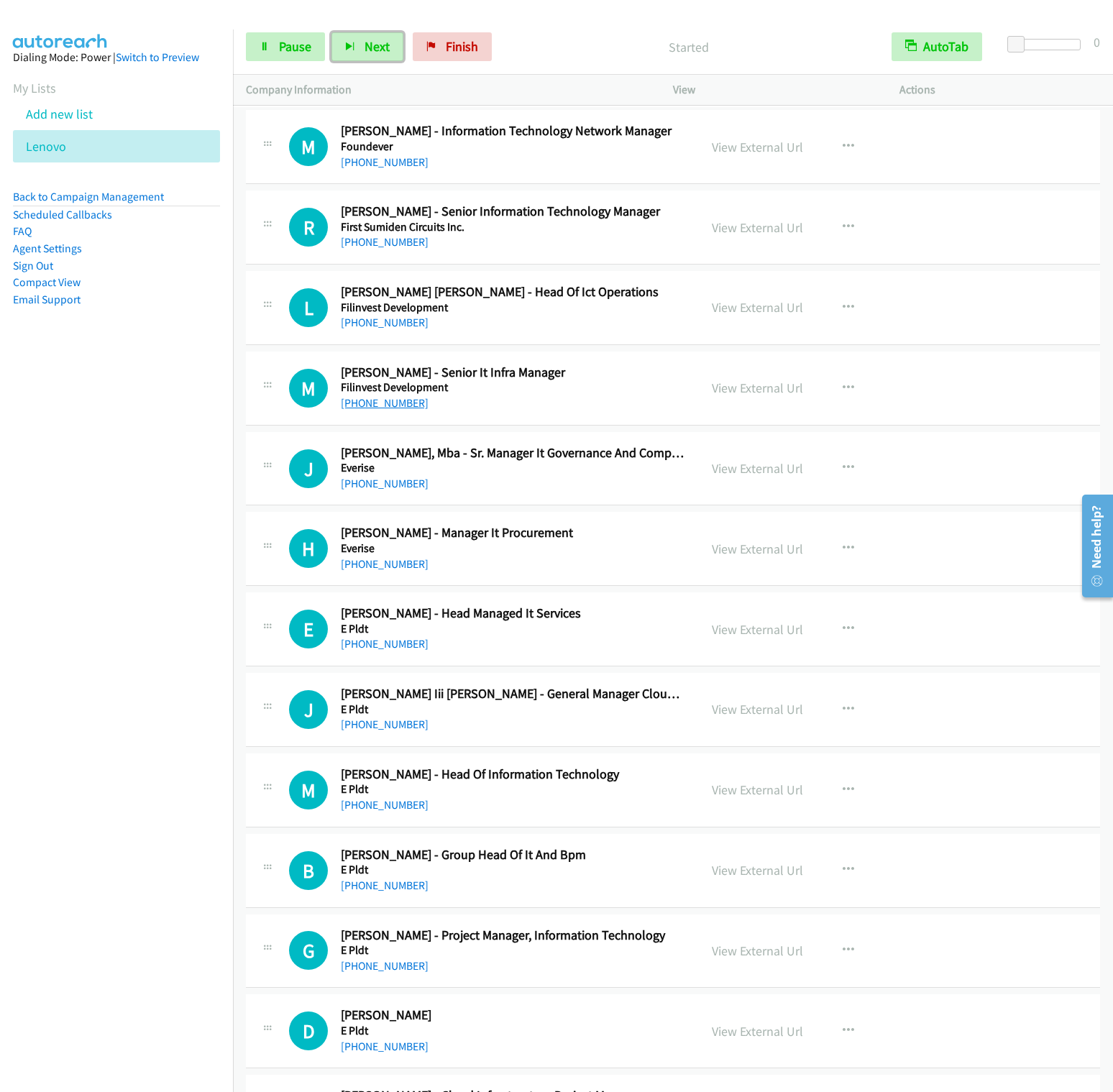
click at [331, 32] on button "Next" at bounding box center [367, 46] width 72 height 29
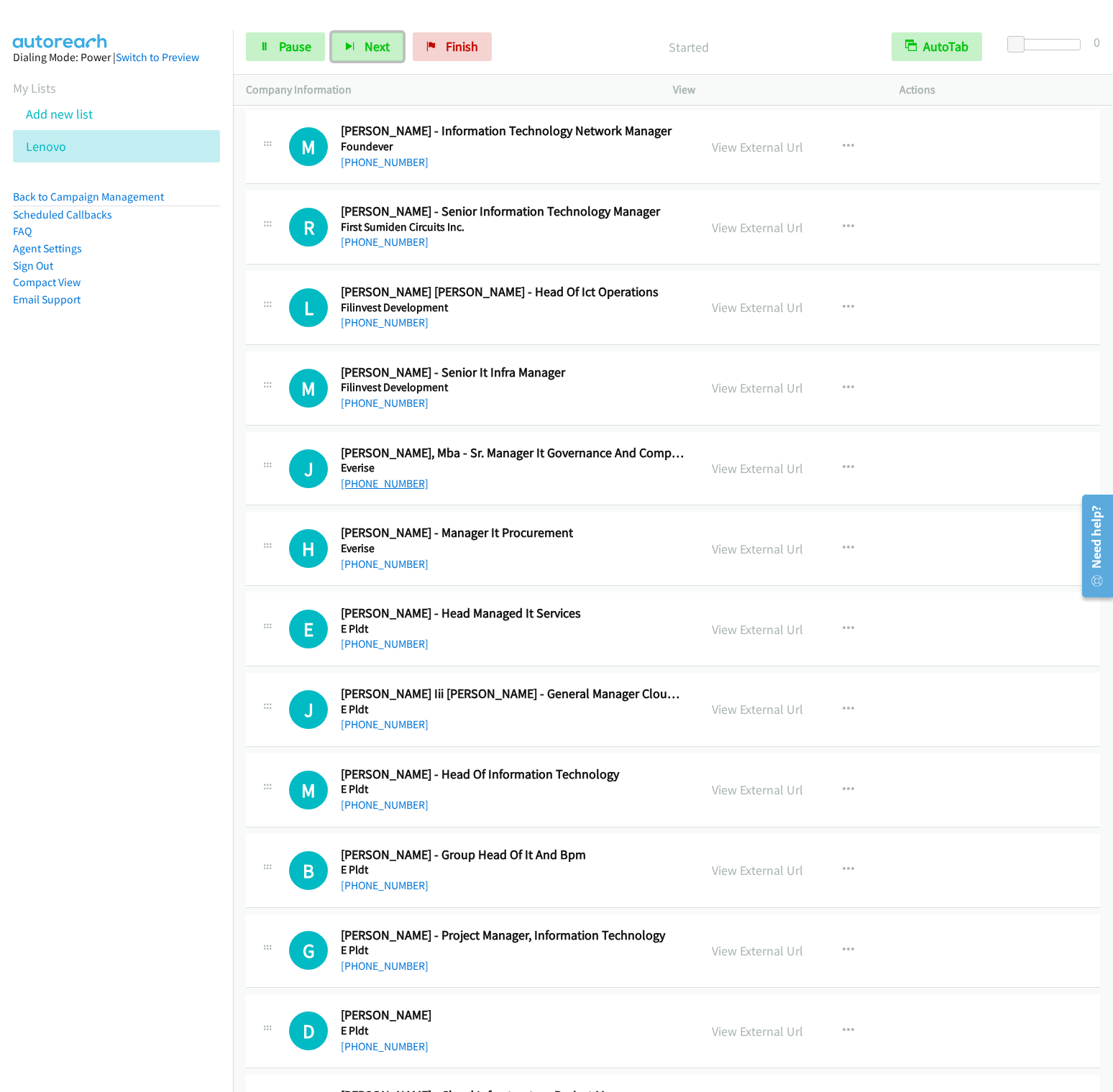
click at [331, 32] on button "Next" at bounding box center [367, 46] width 72 height 29
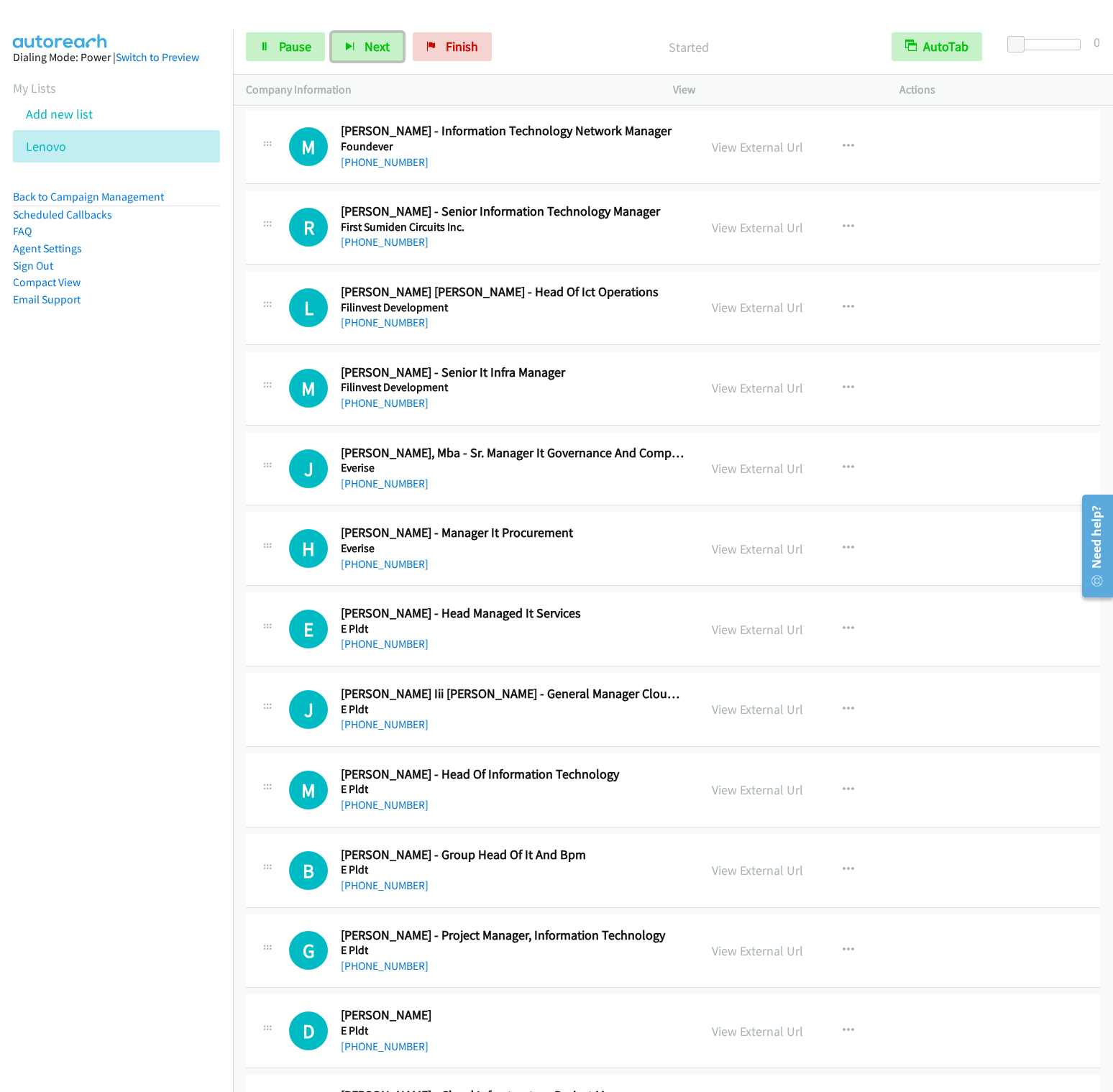
click at [331, 32] on button "Next" at bounding box center [367, 46] width 72 height 29
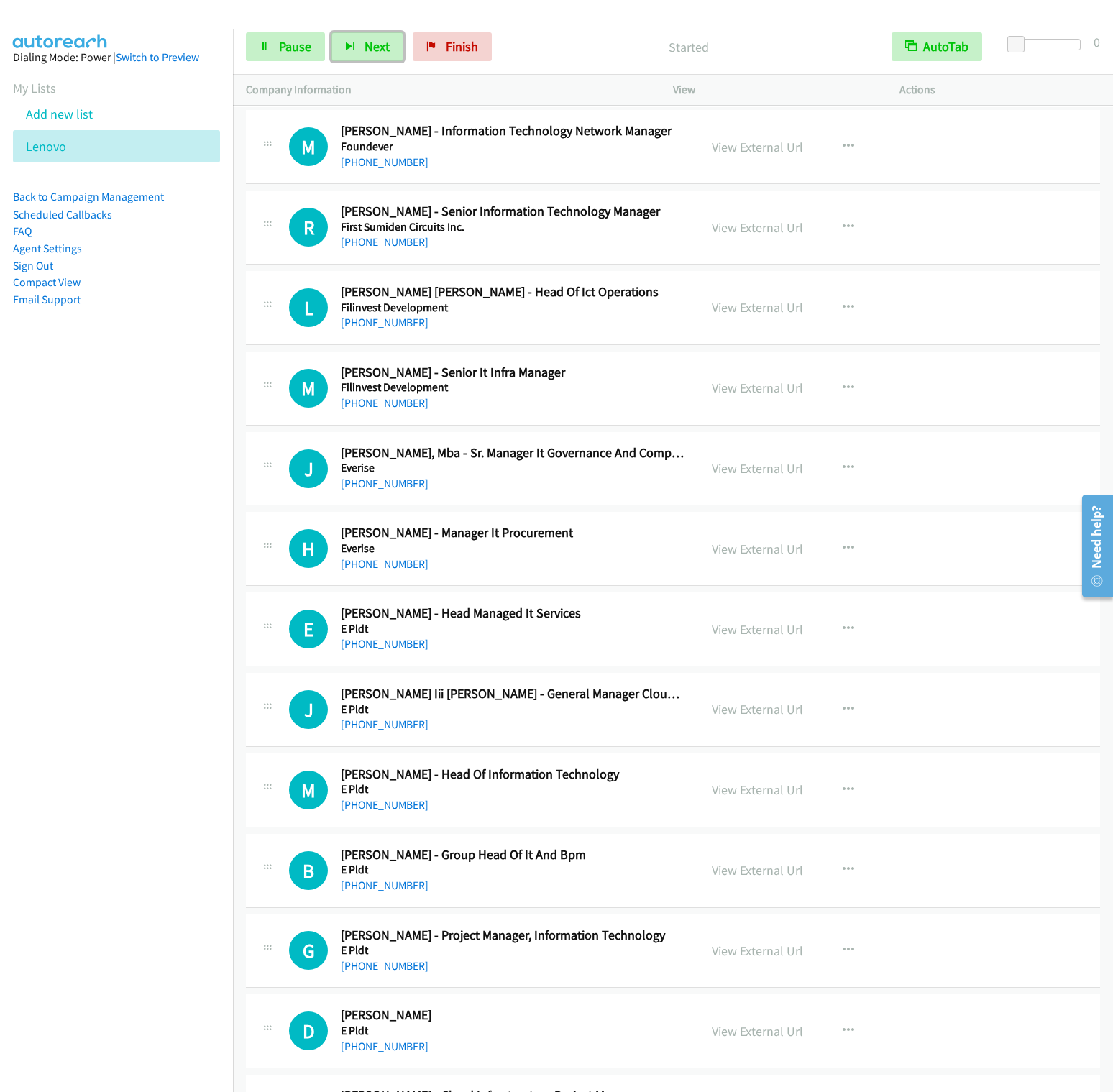
click at [331, 32] on button "Next" at bounding box center [367, 46] width 72 height 29
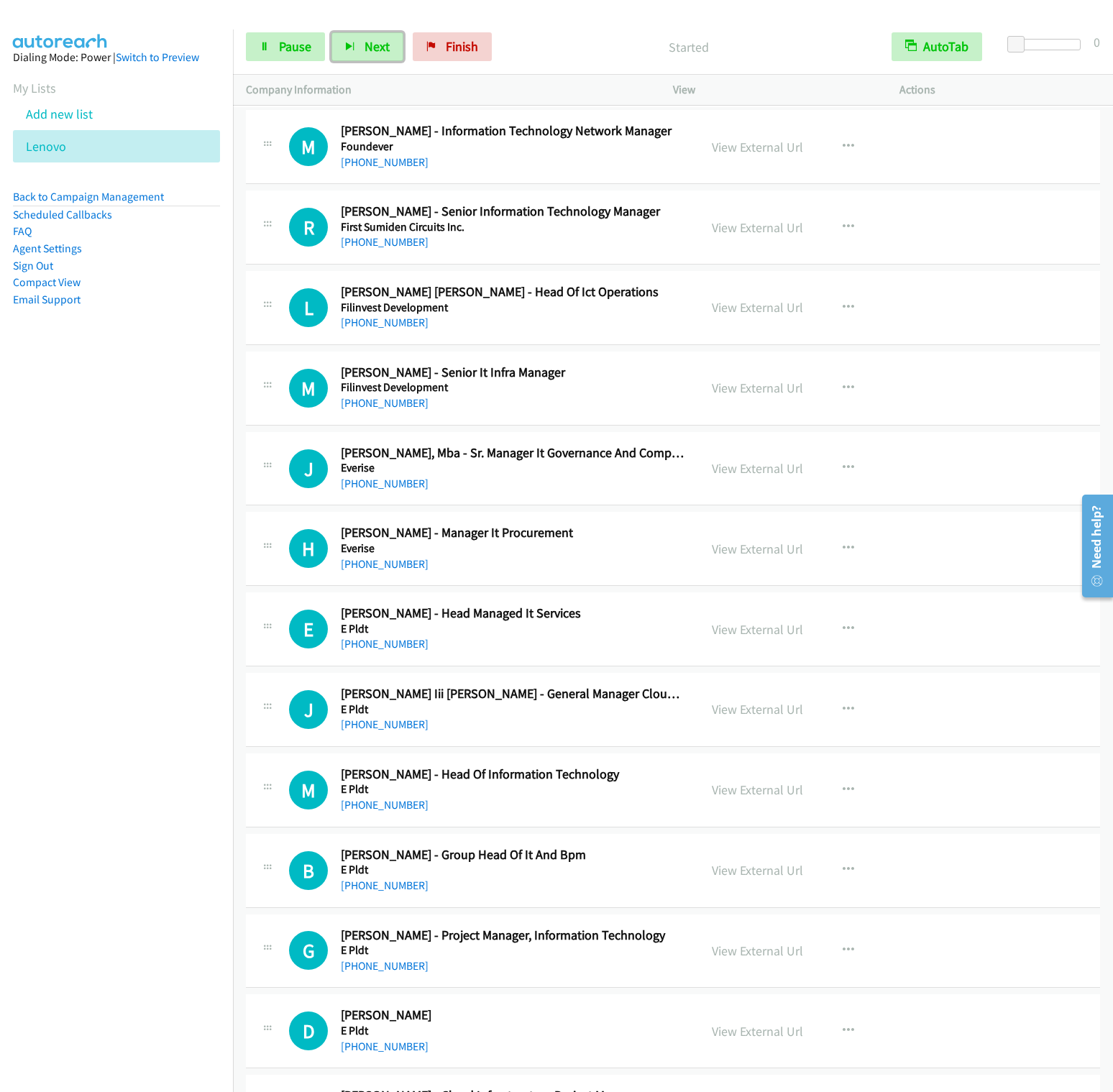
click at [331, 32] on button "Next" at bounding box center [367, 46] width 72 height 29
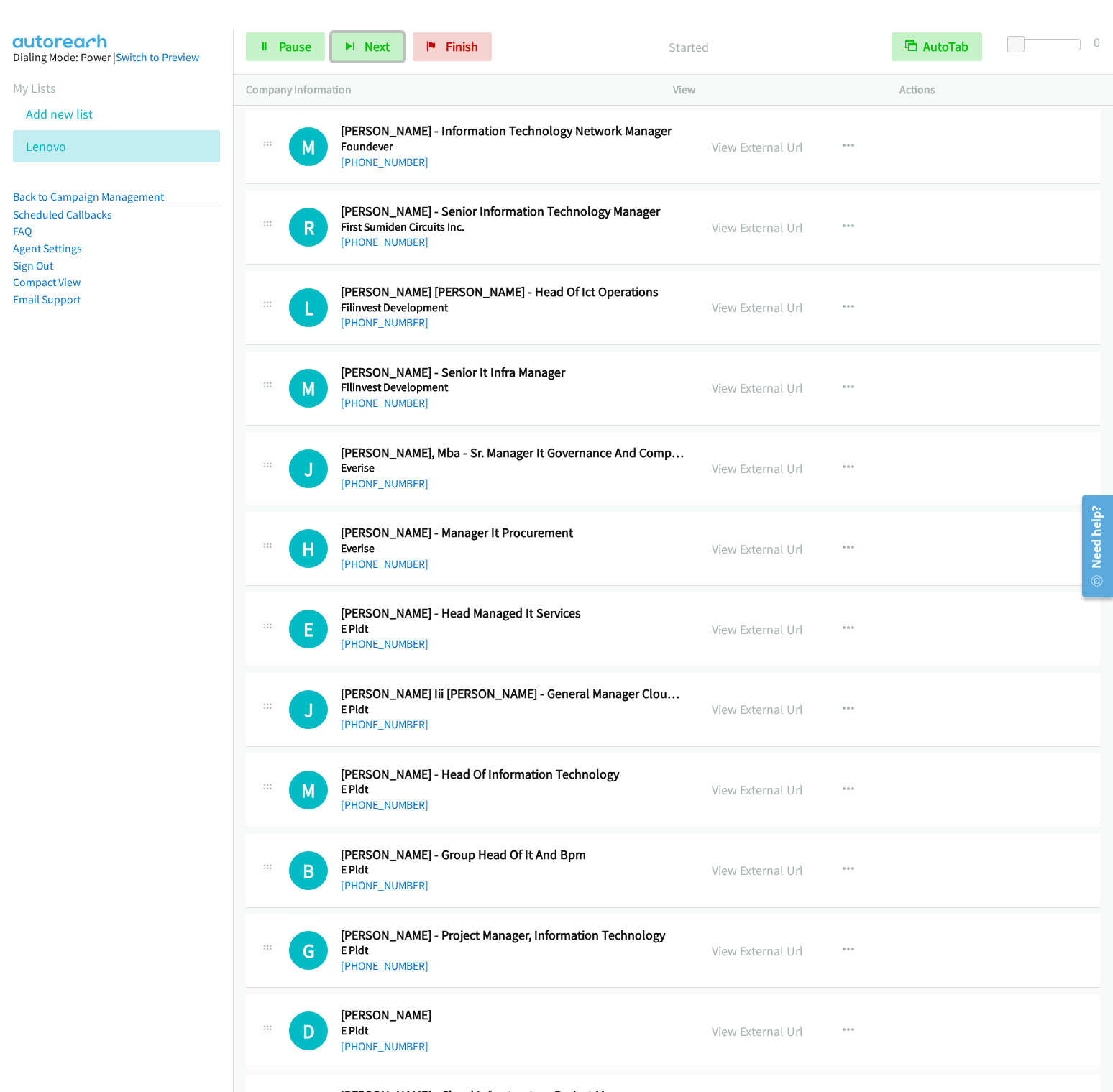
click at [331, 32] on button "Next" at bounding box center [367, 46] width 72 height 29
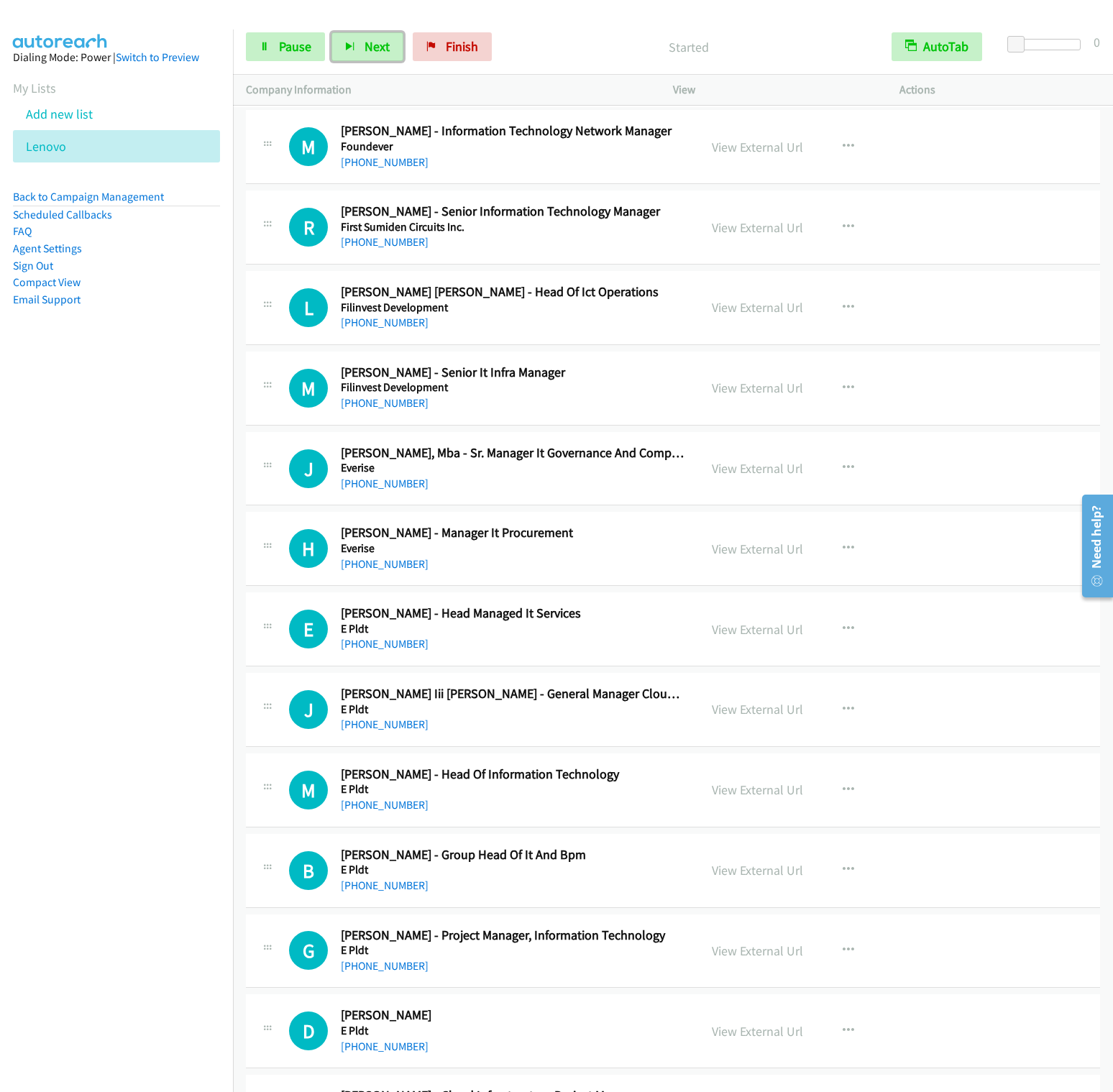
click at [331, 32] on button "Next" at bounding box center [367, 46] width 72 height 29
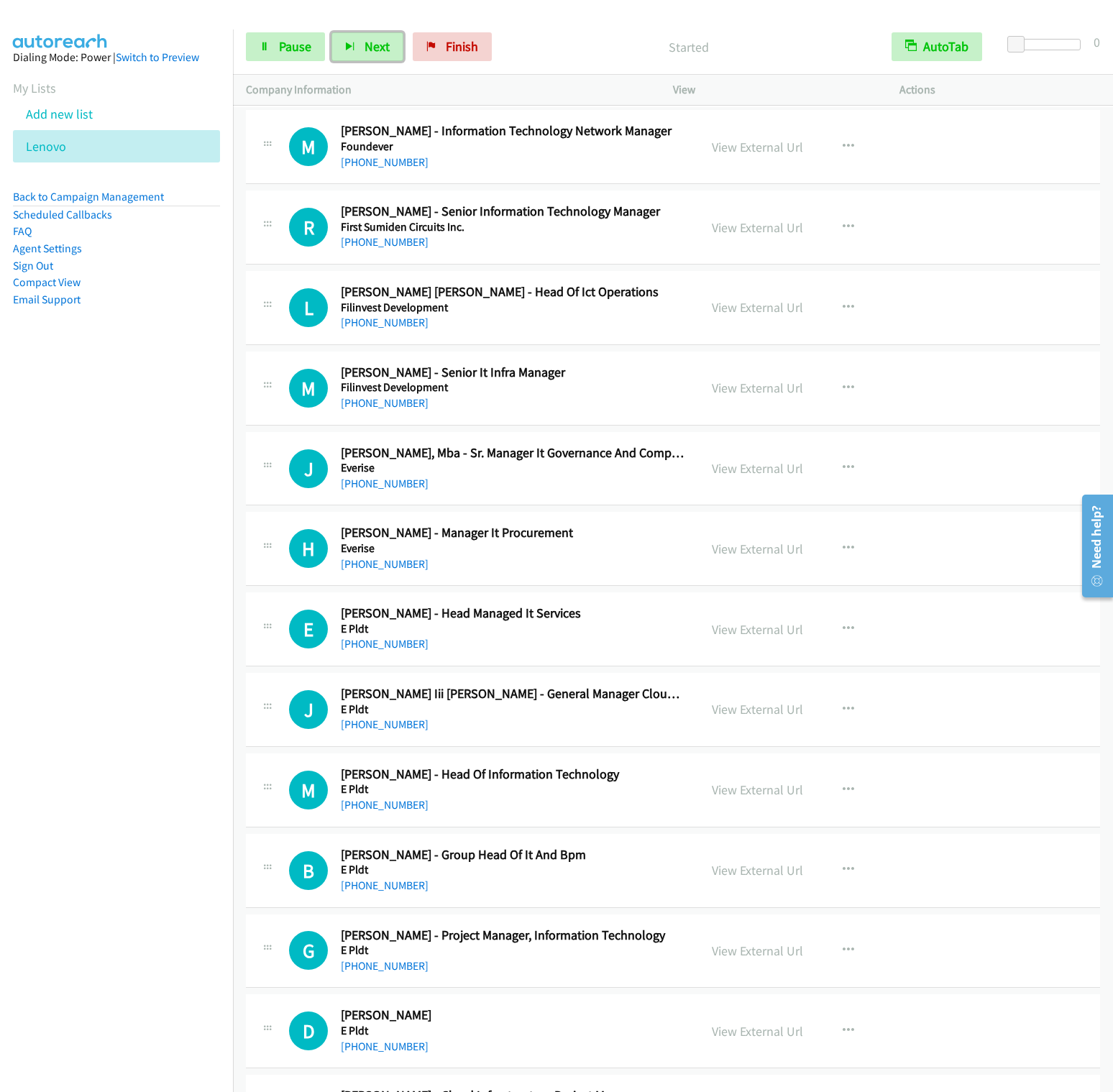
click at [331, 32] on button "Next" at bounding box center [367, 46] width 72 height 29
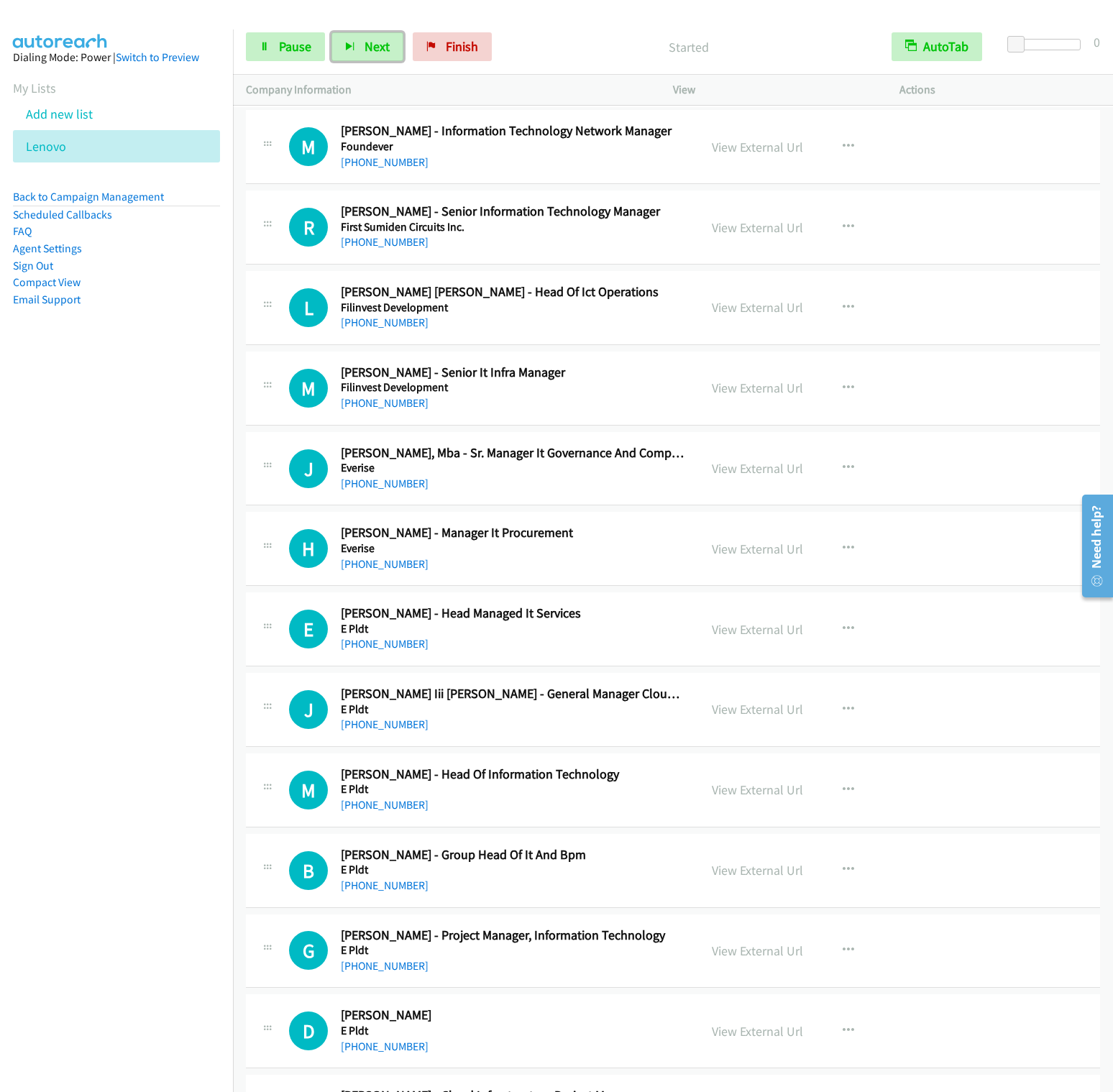
click at [331, 32] on button "Next" at bounding box center [367, 46] width 72 height 29
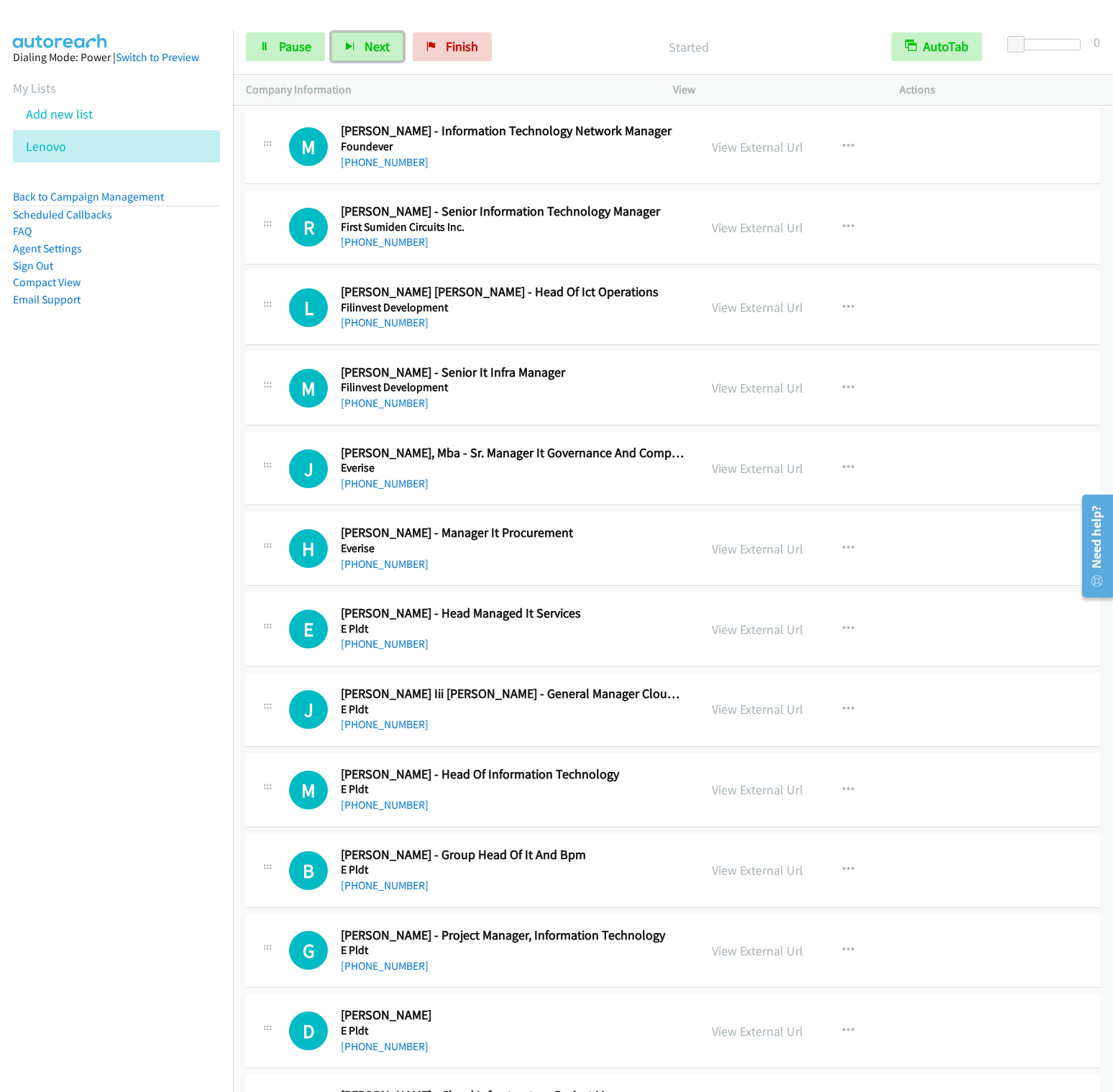
click at [331, 32] on button "Next" at bounding box center [367, 46] width 72 height 29
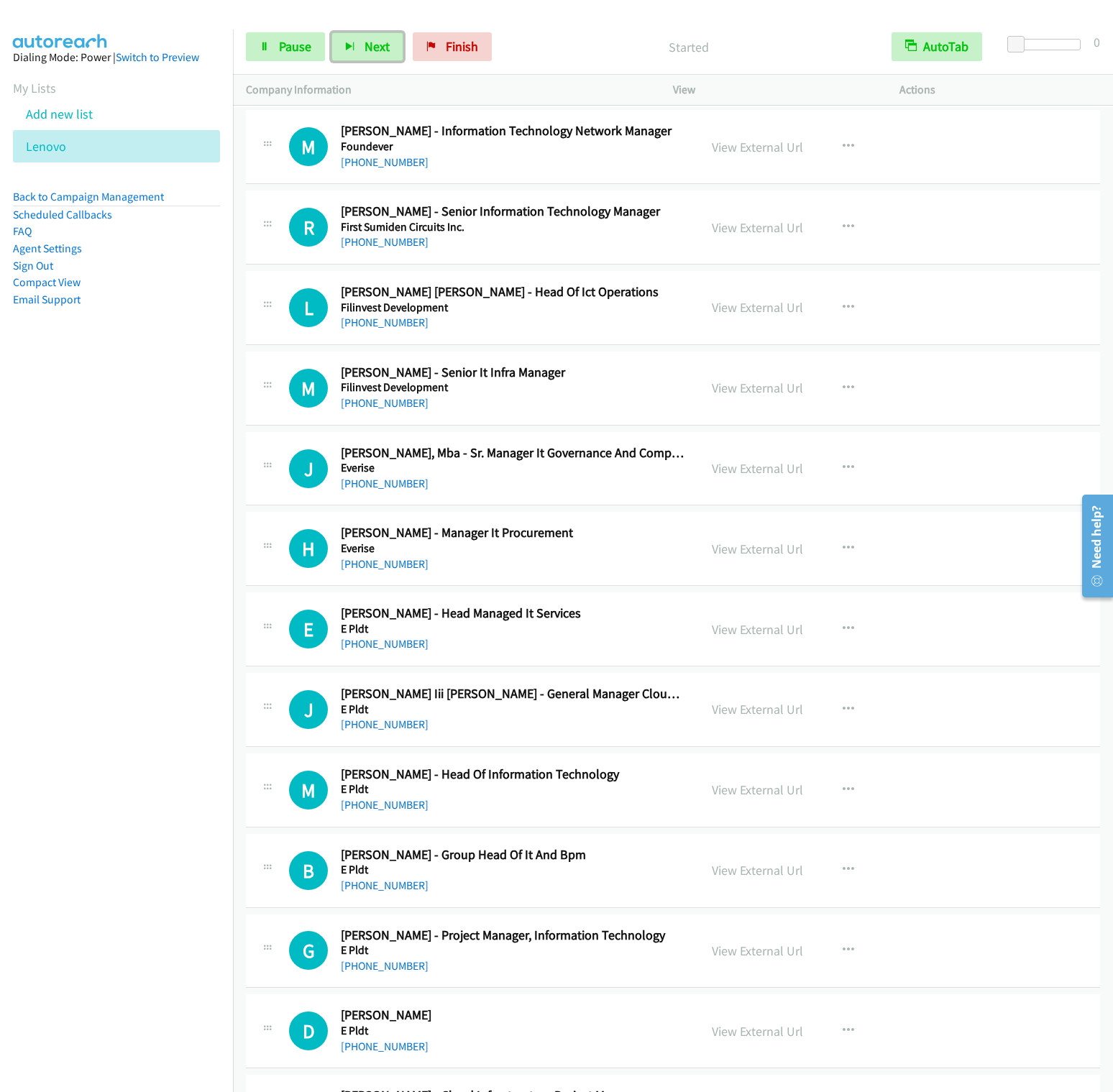
click at [331, 32] on button "Next" at bounding box center [367, 46] width 72 height 29
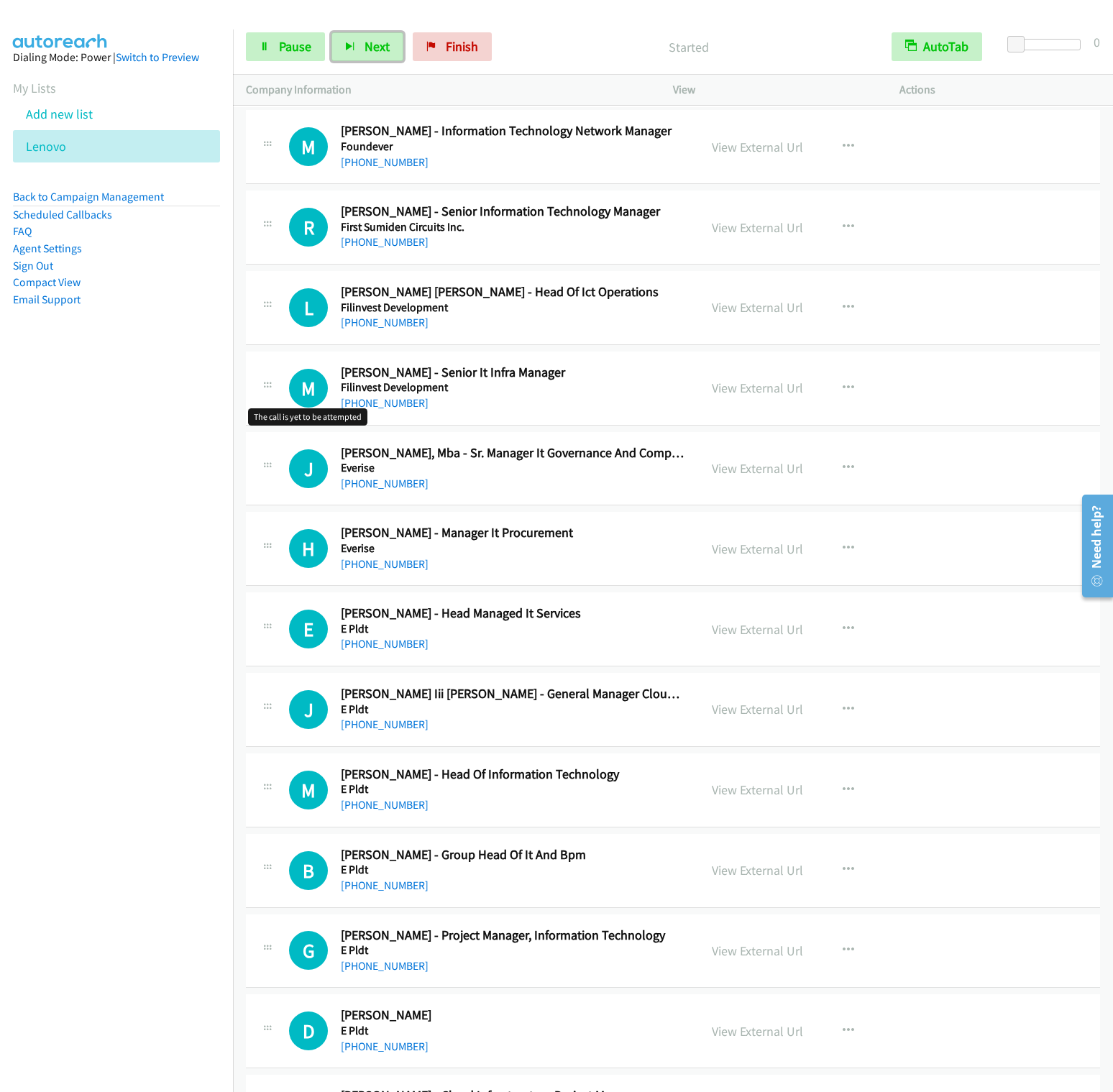
click at [331, 32] on button "Next" at bounding box center [367, 46] width 72 height 29
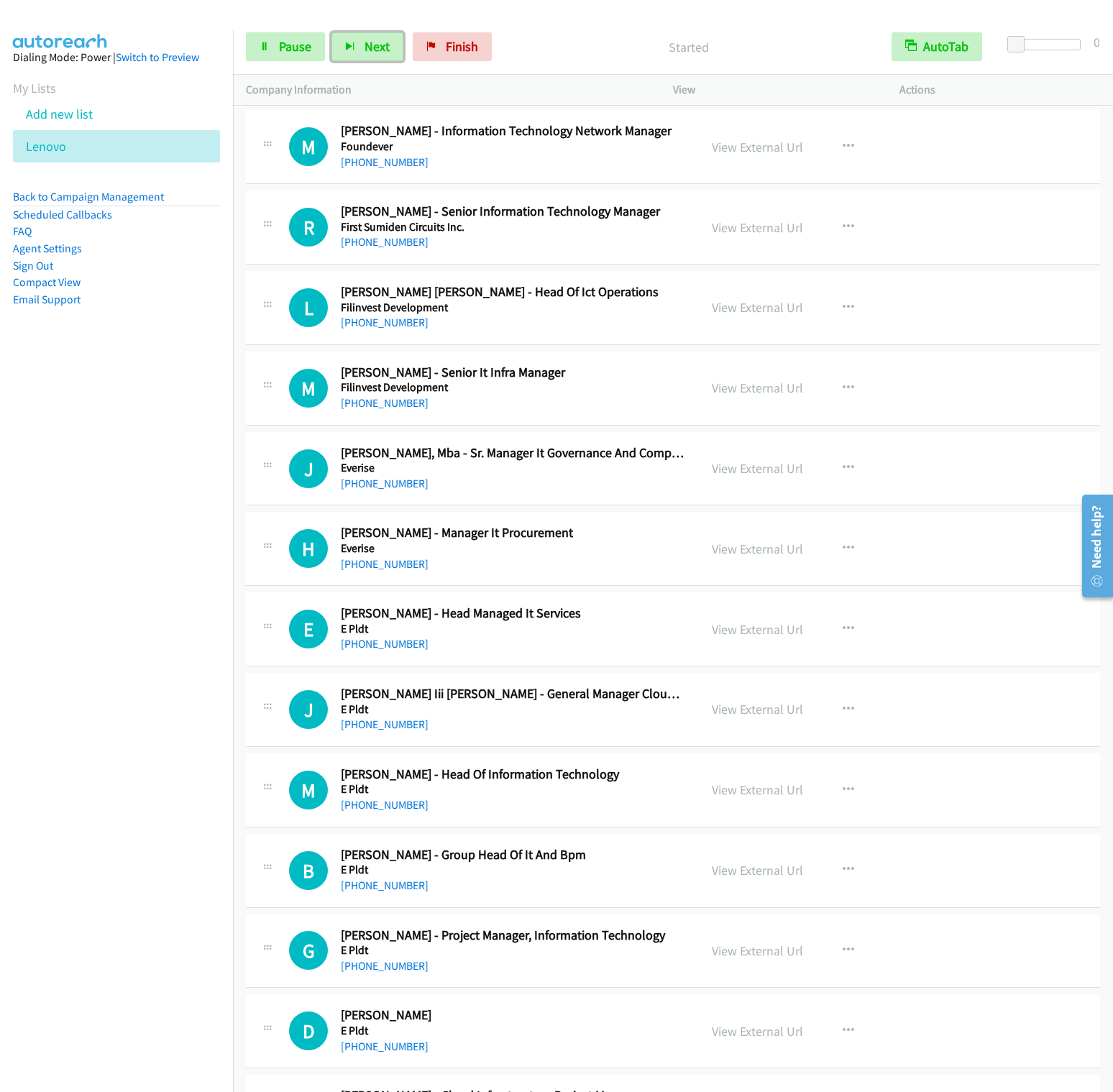
click at [331, 32] on button "Next" at bounding box center [367, 46] width 72 height 29
click at [378, 46] on span "Next" at bounding box center [377, 46] width 25 height 17
click at [331, 32] on button "Next" at bounding box center [367, 46] width 72 height 29
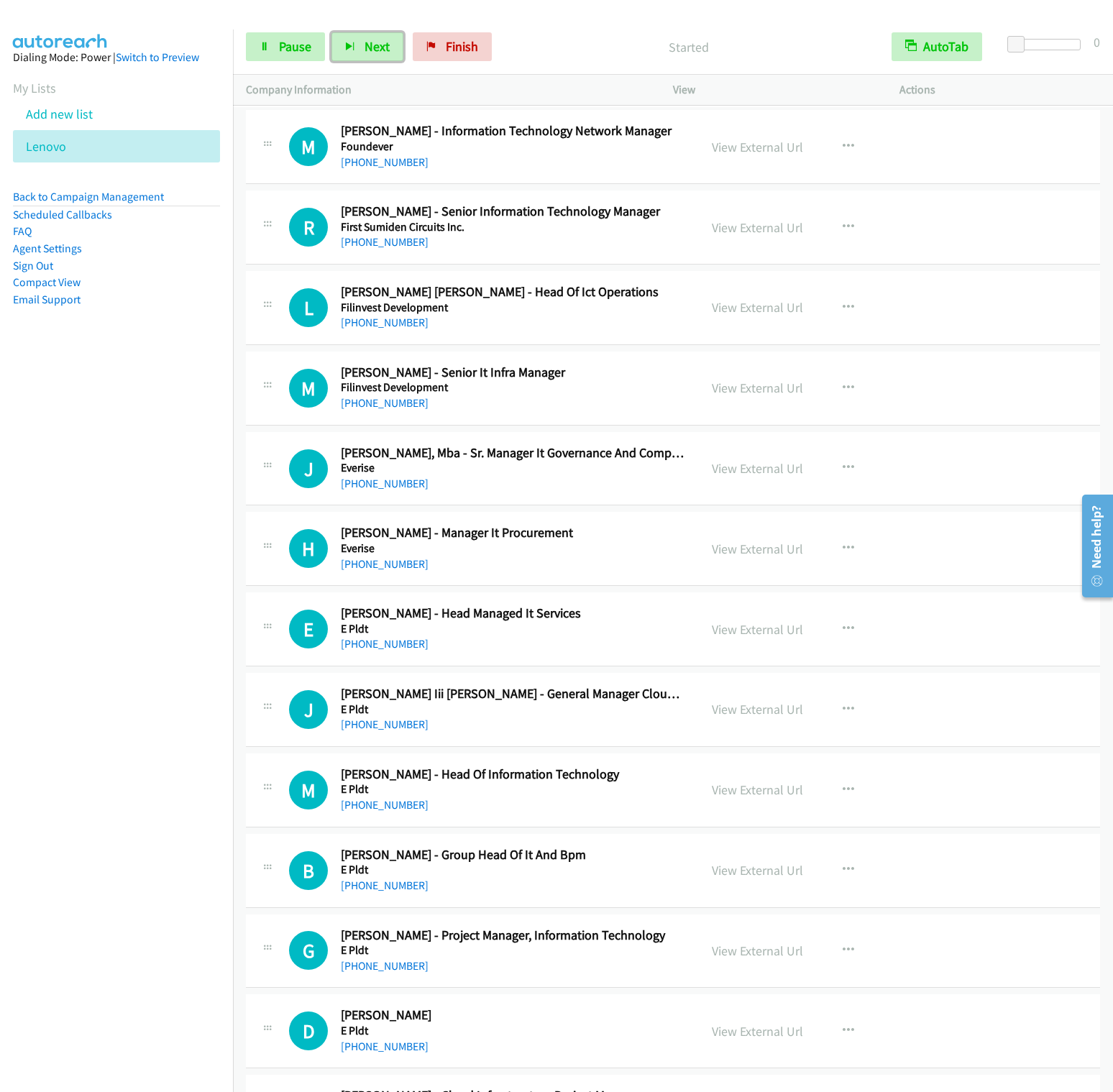
click at [331, 32] on button "Next" at bounding box center [367, 46] width 72 height 29
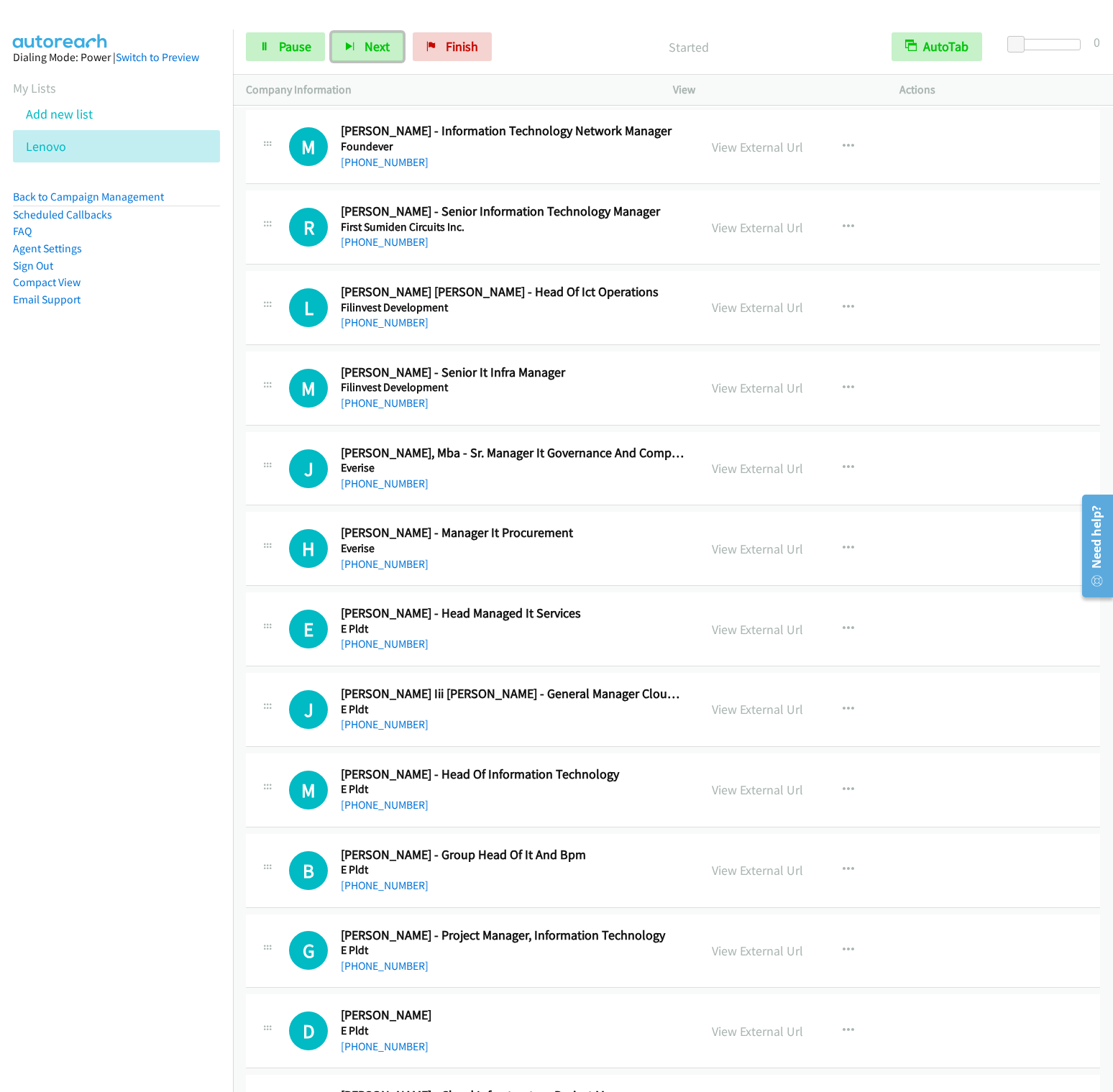
click at [331, 32] on button "Next" at bounding box center [367, 46] width 72 height 29
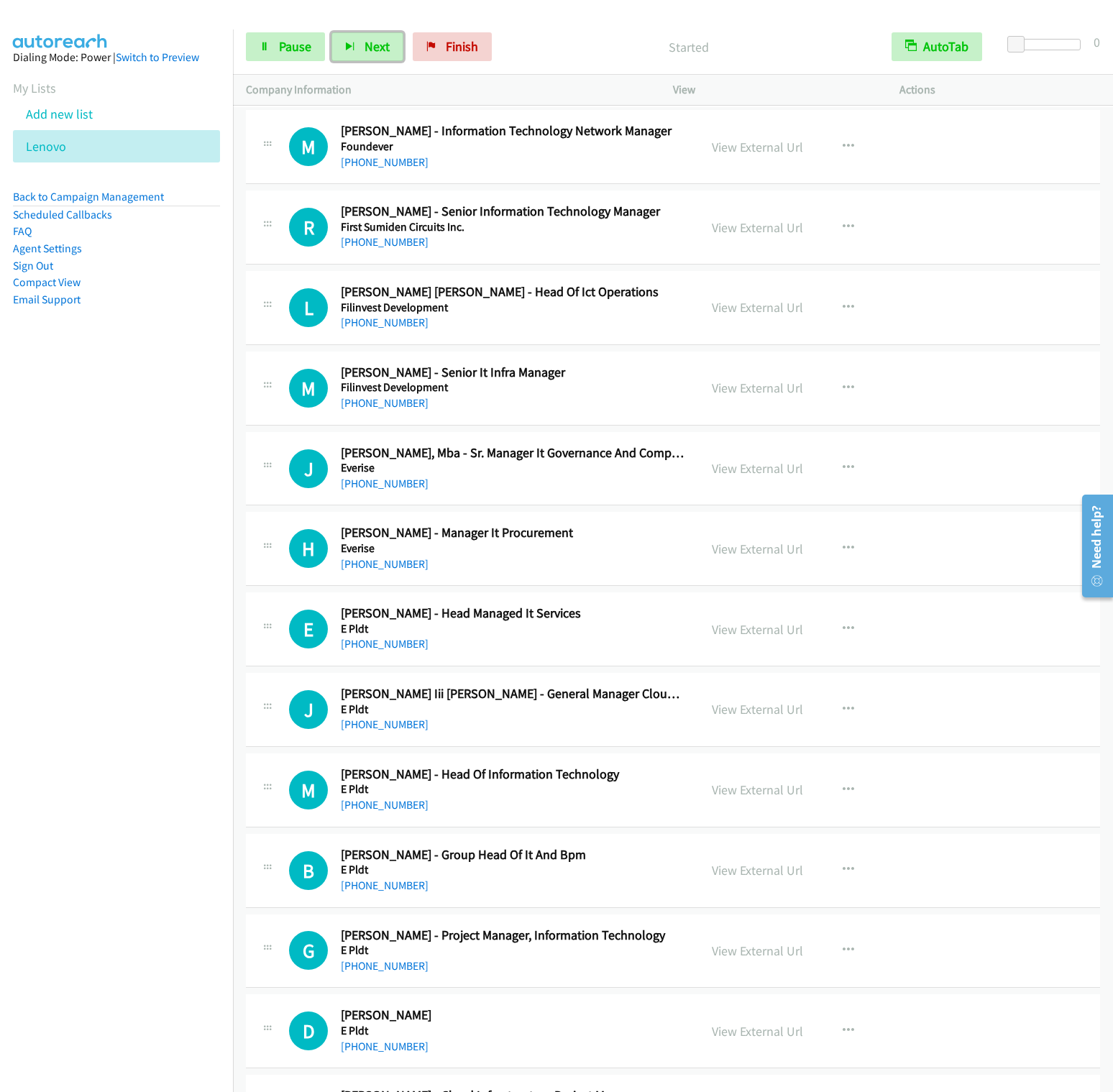
click at [331, 32] on button "Next" at bounding box center [367, 46] width 72 height 29
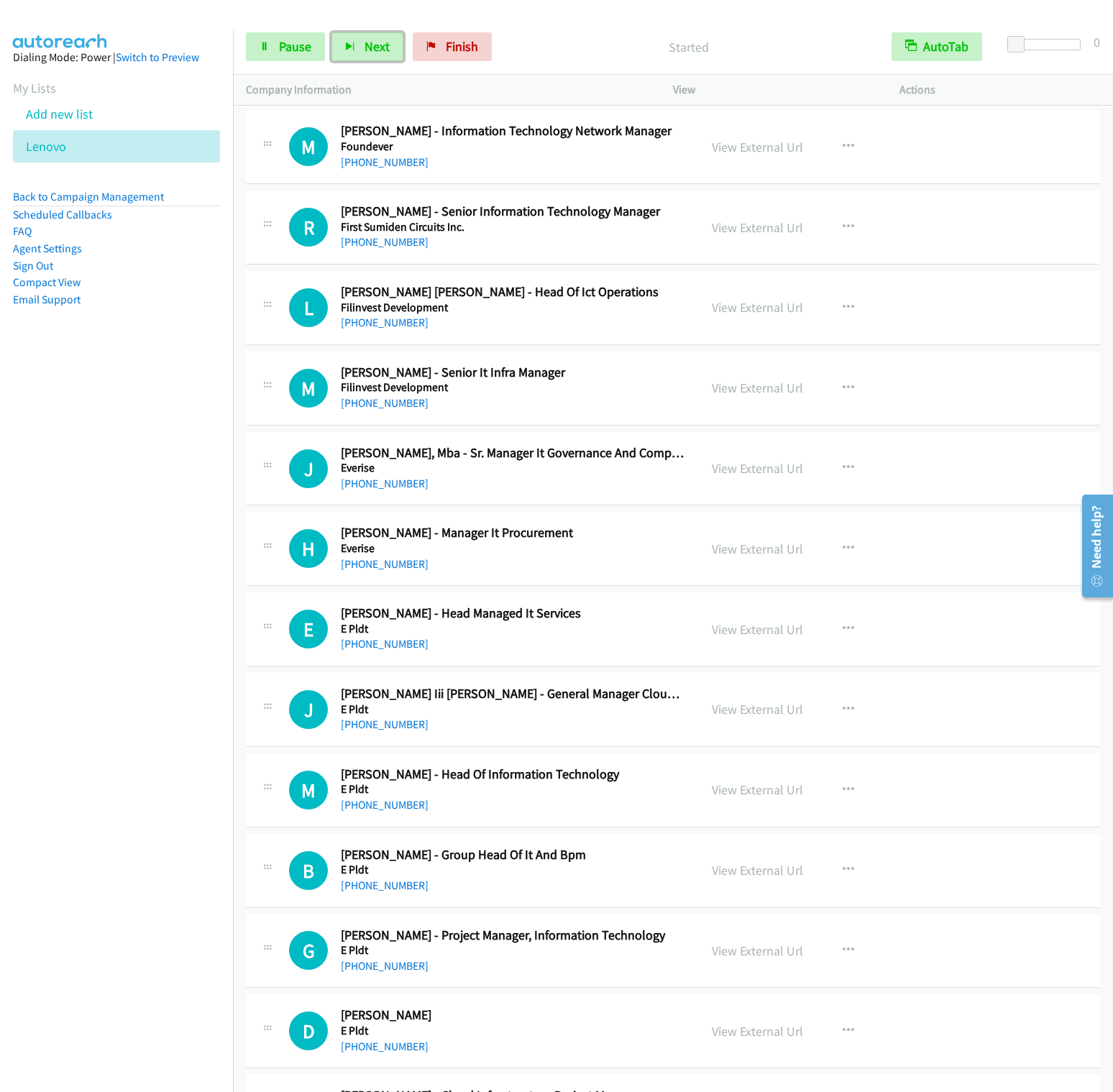
click at [331, 32] on button "Next" at bounding box center [367, 46] width 72 height 29
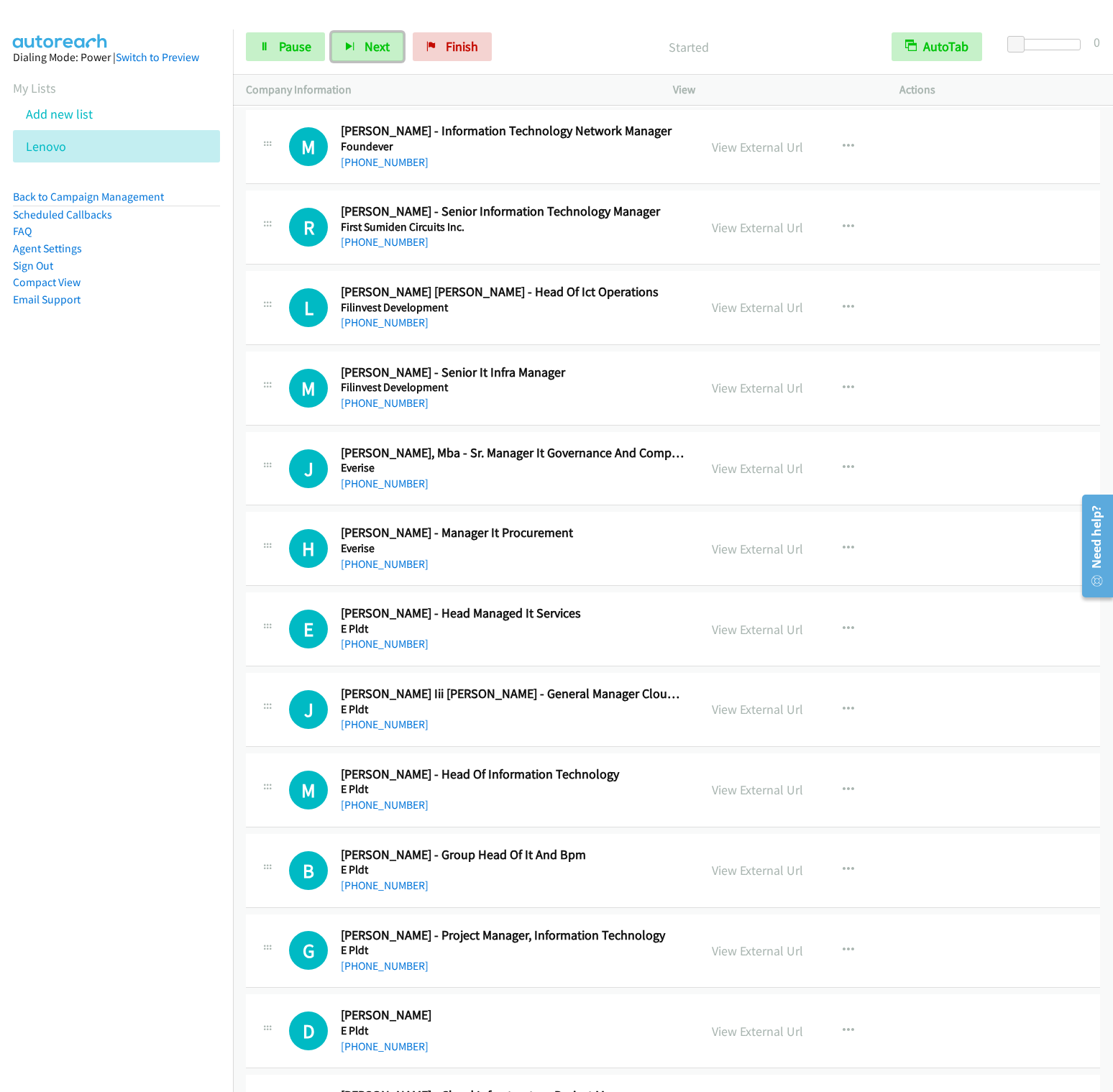
click at [331, 32] on button "Next" at bounding box center [367, 46] width 72 height 29
click at [385, 48] on span "Next" at bounding box center [377, 46] width 25 height 17
click at [331, 32] on button "Next" at bounding box center [367, 46] width 72 height 29
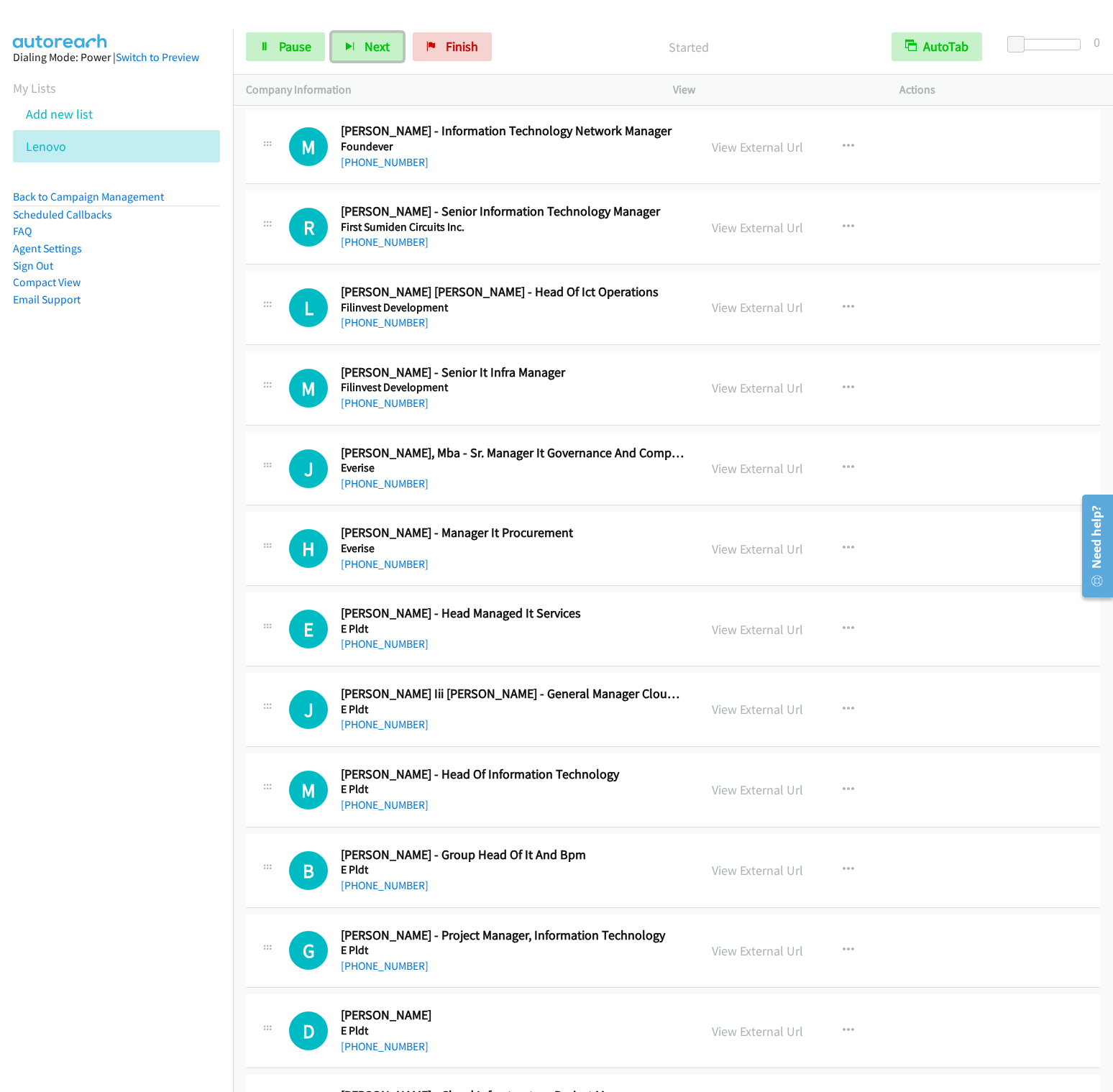
click at [331, 32] on button "Next" at bounding box center [367, 46] width 72 height 29
click at [413, 45] on link "Finish" at bounding box center [452, 46] width 79 height 29
click at [443, 37] on link "Finish" at bounding box center [452, 46] width 79 height 29
